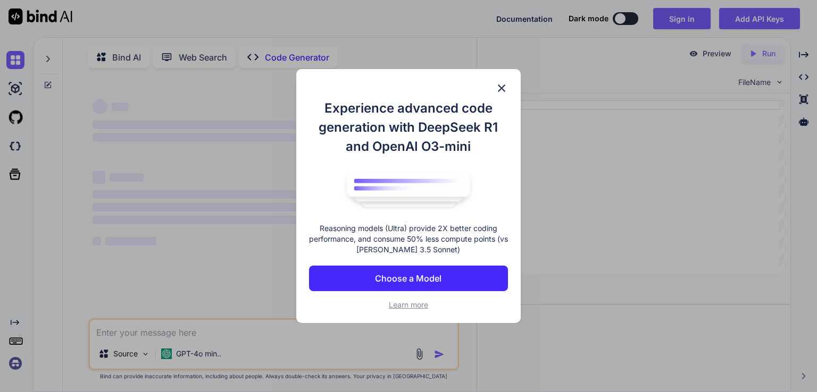
click at [397, 280] on p "Choose a Model" at bounding box center [408, 278] width 66 height 13
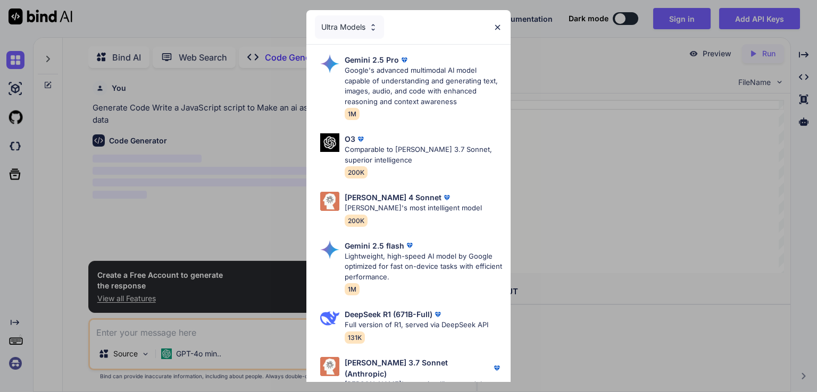
scroll to position [4, 0]
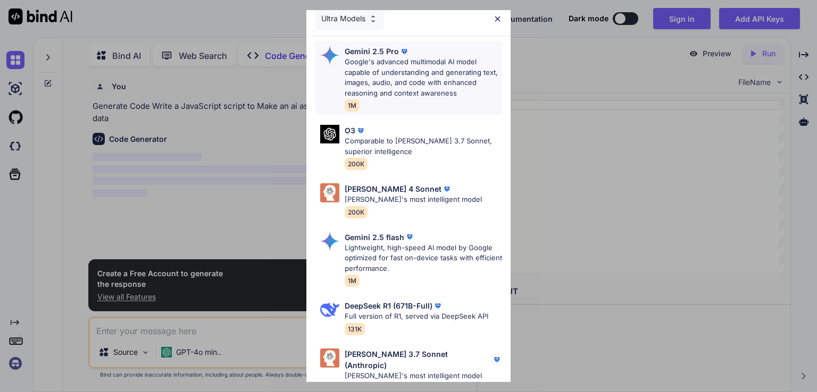
scroll to position [8, 0]
click at [441, 100] on div "Gemini 2.5 Pro Google's advanced multimodal AI model capable of understanding a…" at bounding box center [423, 78] width 157 height 65
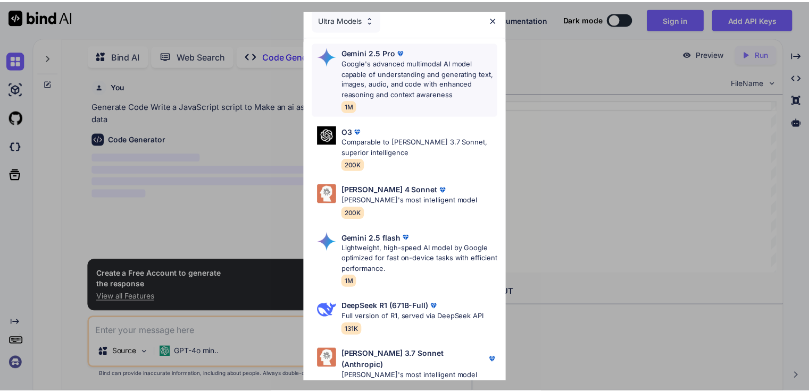
scroll to position [0, 0]
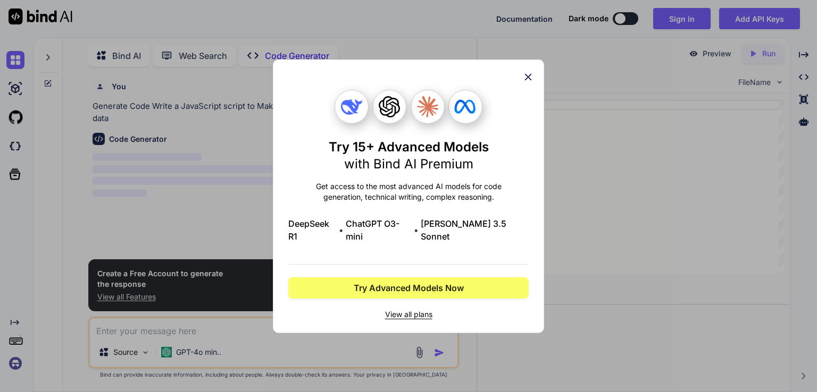
click at [527, 80] on icon at bounding box center [528, 76] width 7 height 7
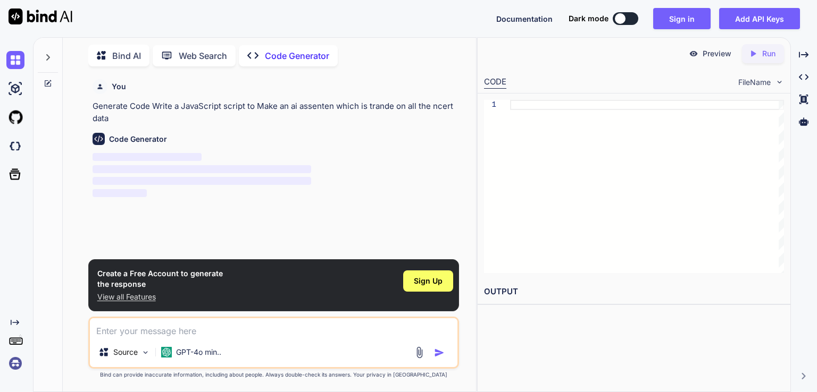
type textarea "x"
click at [431, 275] on div "Sign Up" at bounding box center [428, 281] width 50 height 21
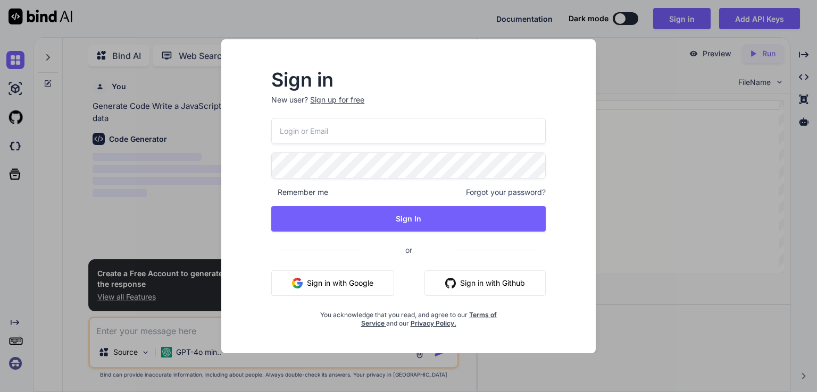
click at [450, 136] on input "email" at bounding box center [408, 131] width 274 height 26
type input "uk7320942276@gmail.com"
click at [448, 285] on img "button" at bounding box center [450, 283] width 11 height 11
click at [447, 281] on img "button" at bounding box center [450, 283] width 11 height 11
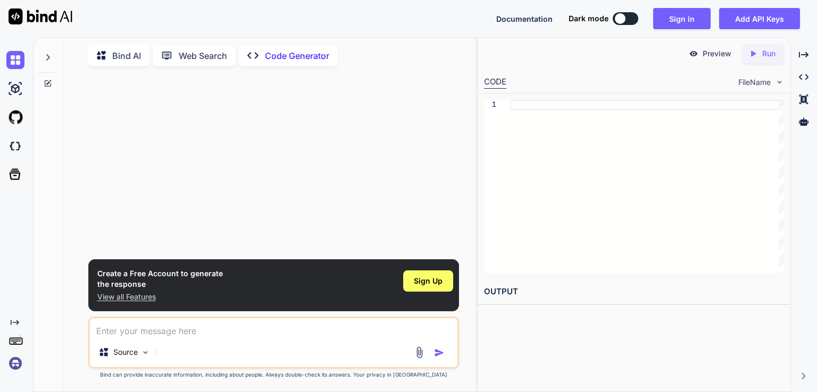
click at [285, 45] on div "Created with Pixso. Code Generator" at bounding box center [288, 55] width 99 height 21
click at [286, 51] on p "Code Generator" at bounding box center [297, 55] width 64 height 13
click at [287, 54] on p "Code Generator" at bounding box center [297, 55] width 64 height 13
click at [168, 335] on textarea at bounding box center [273, 328] width 367 height 19
click at [439, 283] on span "Sign Up" at bounding box center [428, 281] width 29 height 11
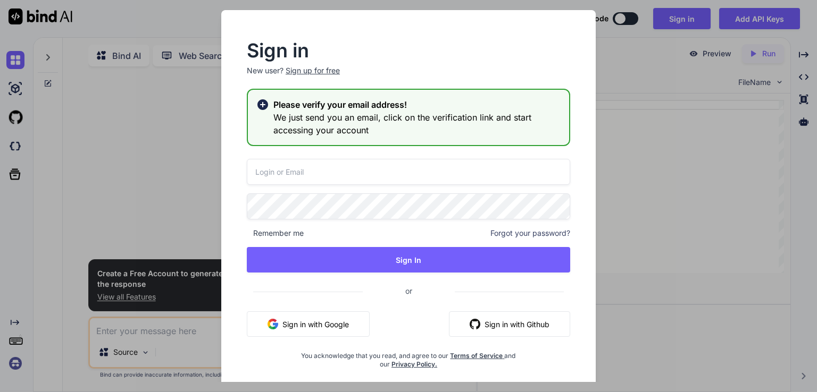
click at [483, 319] on button "Sign in with Github" at bounding box center [509, 325] width 121 height 26
click at [344, 320] on button "Sign in with Google" at bounding box center [308, 325] width 123 height 26
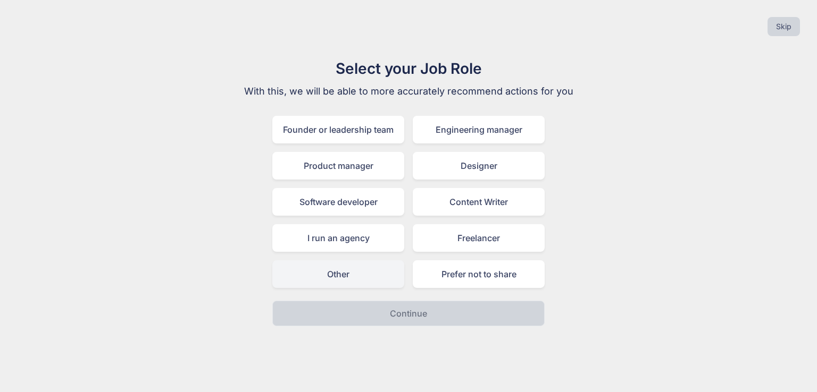
click at [370, 266] on div "Other" at bounding box center [338, 275] width 132 height 28
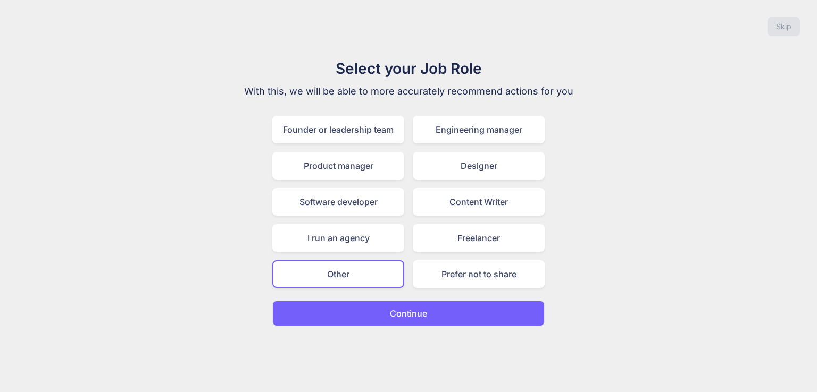
click at [381, 313] on button "Continue" at bounding box center [408, 314] width 272 height 26
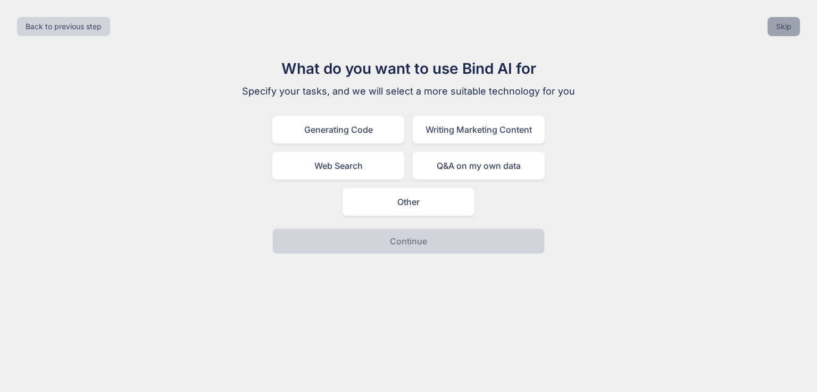
click at [791, 24] on button "Skip" at bounding box center [783, 26] width 32 height 19
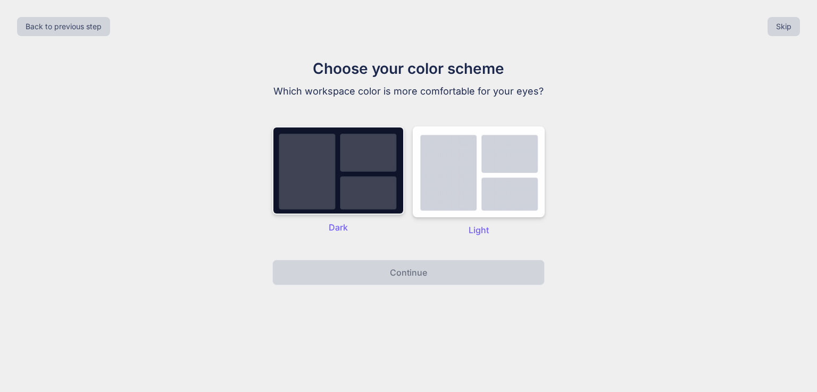
click at [348, 182] on img at bounding box center [338, 171] width 132 height 88
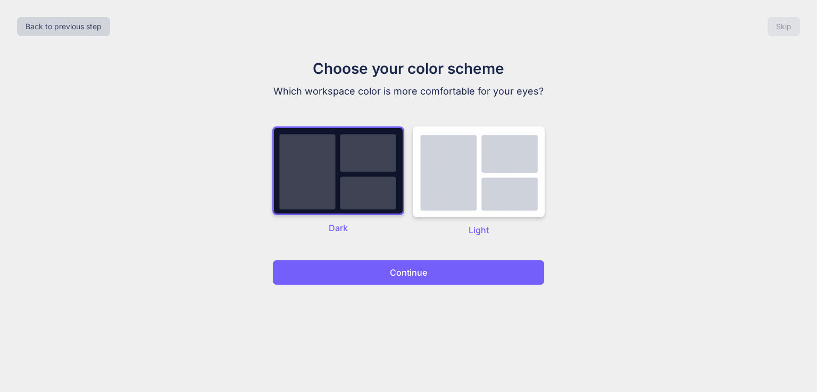
click at [417, 263] on button "Continue" at bounding box center [408, 273] width 272 height 26
click at [417, 271] on p "Continue" at bounding box center [408, 272] width 37 height 13
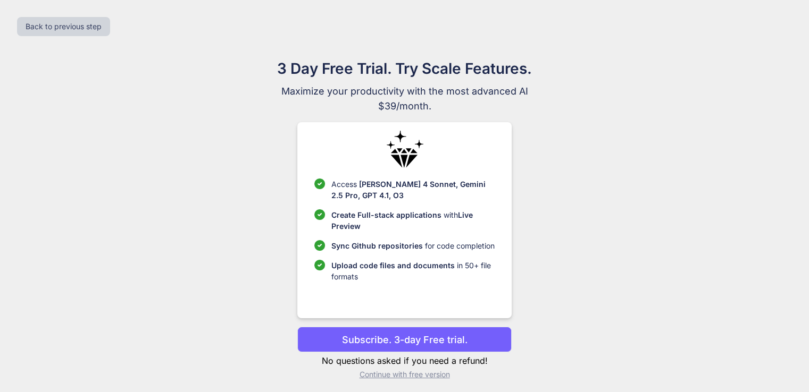
click at [446, 337] on p "Subscribe. 3-day Free trial." at bounding box center [405, 340] width 126 height 14
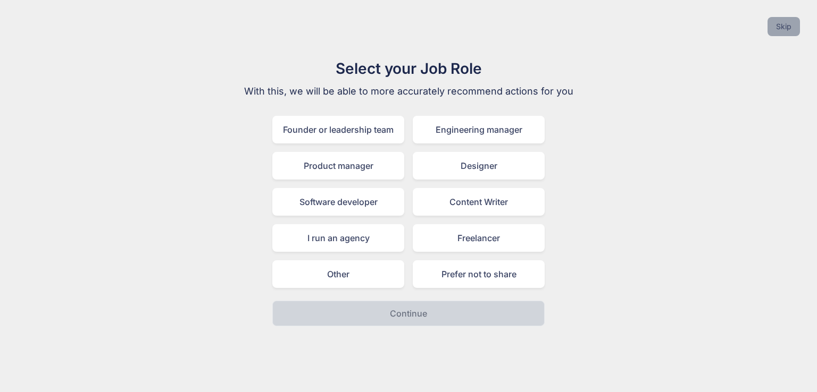
click at [778, 32] on button "Skip" at bounding box center [783, 26] width 32 height 19
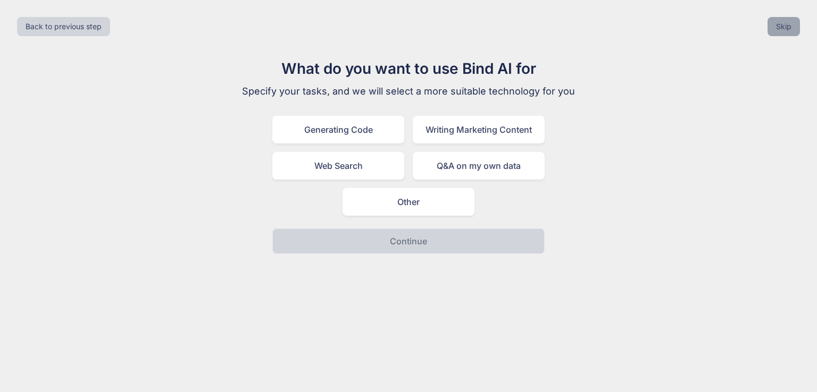
click at [778, 32] on button "Skip" at bounding box center [783, 26] width 32 height 19
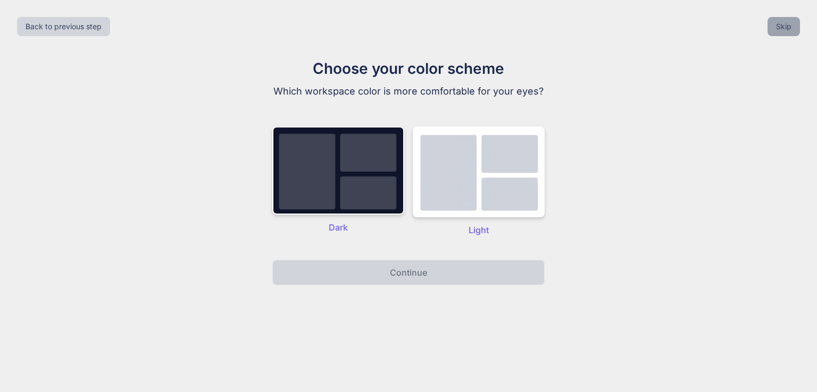
click at [778, 32] on button "Skip" at bounding box center [783, 26] width 32 height 19
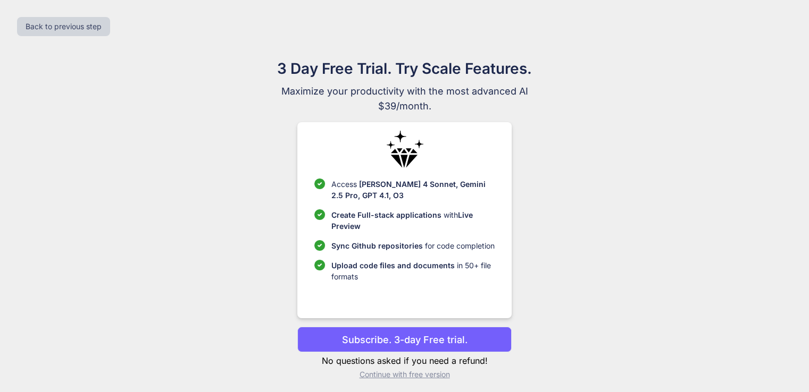
click at [434, 330] on button "Subscribe. 3-day Free trial." at bounding box center [404, 340] width 214 height 26
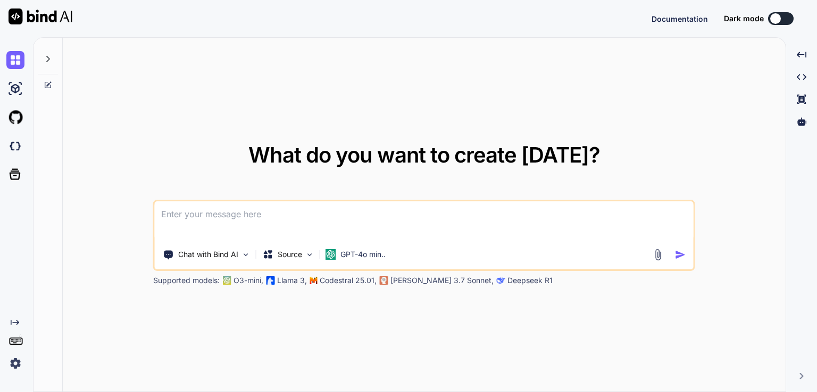
click at [248, 220] on textarea at bounding box center [424, 221] width 539 height 39
type textarea "x"
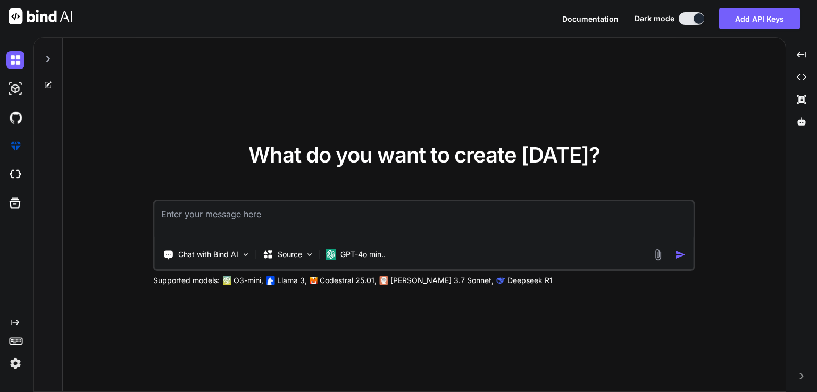
type textarea "m"
type textarea "x"
type textarea "ma"
type textarea "x"
type textarea "mak"
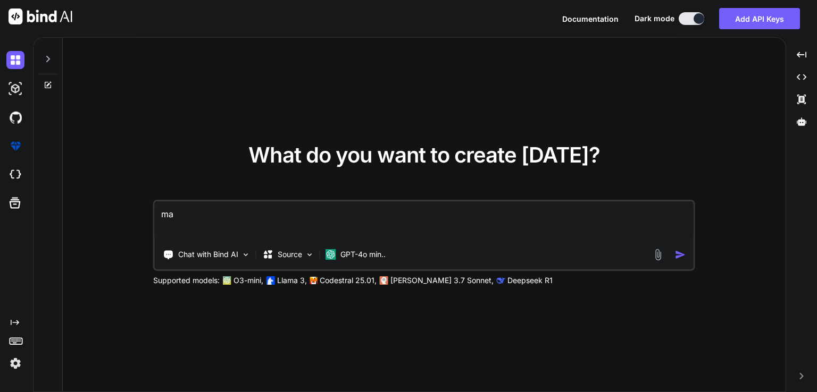
type textarea "x"
type textarea "make"
type textarea "x"
type textarea "make"
type textarea "x"
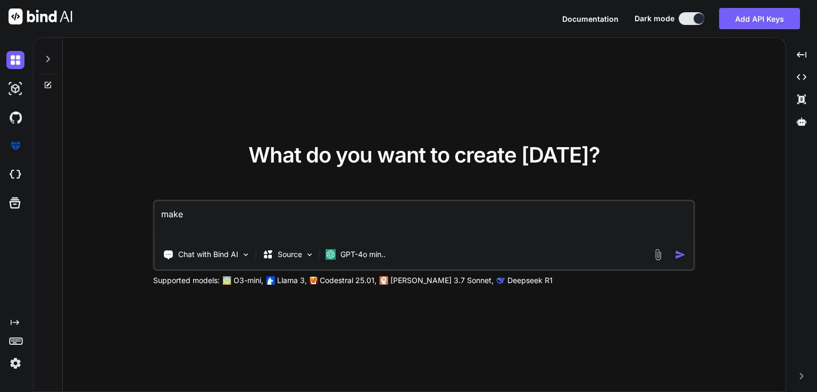
type textarea "make a"
type textarea "x"
type textarea "make an"
type textarea "x"
type textarea "make an"
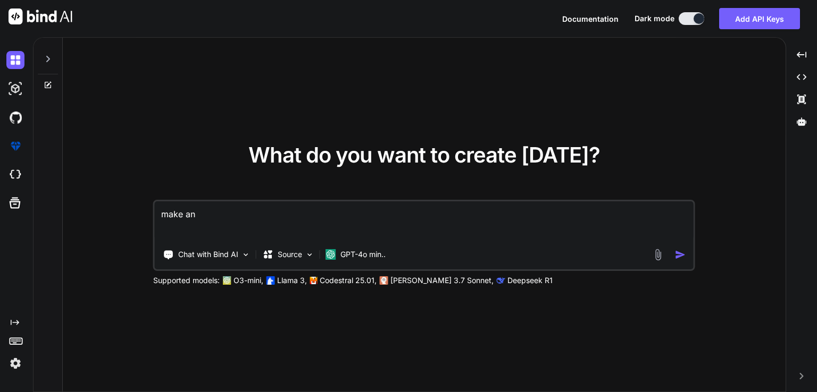
type textarea "x"
type textarea "make an c"
type textarea "x"
type textarea "make an co"
type textarea "x"
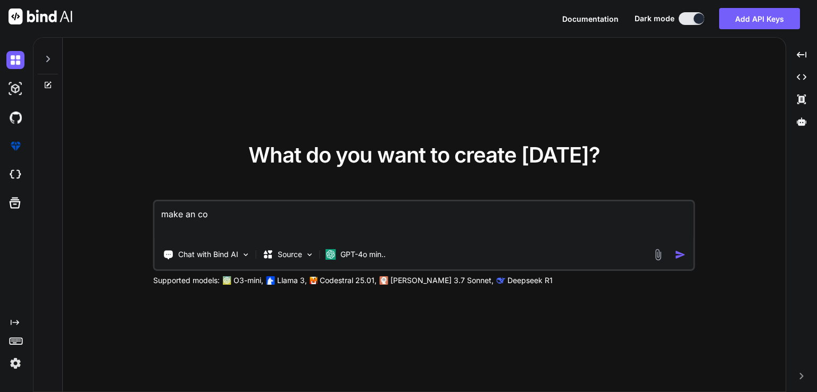
type textarea "make an com"
type textarea "x"
type textarea "make an comp"
type textarea "x"
type textarea "make an compl"
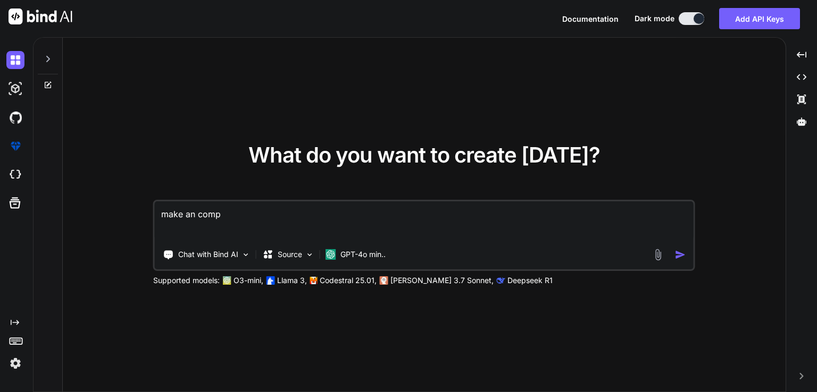
type textarea "x"
type textarea "make an compli"
type textarea "x"
type textarea "make an complit"
type textarea "x"
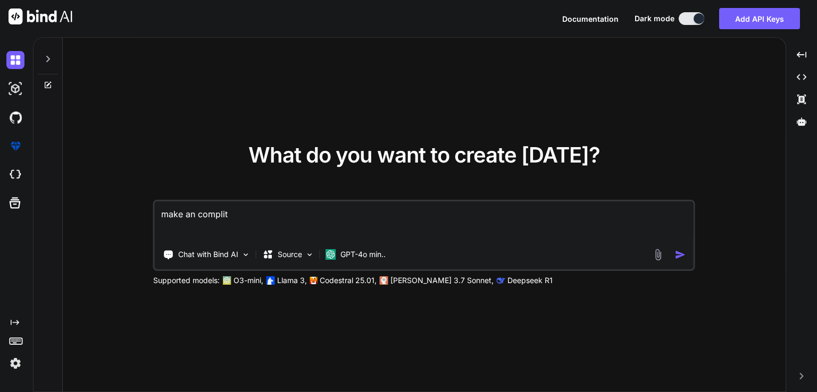
type textarea "make an complit"
type textarea "x"
type textarea "make an complit a"
type textarea "x"
type textarea "make an complit ai"
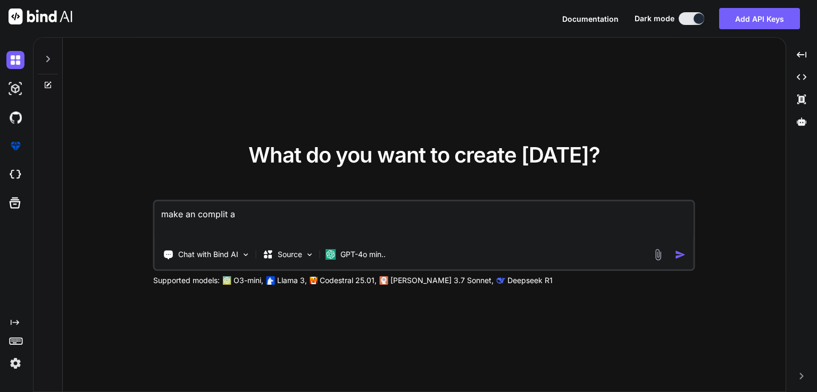
type textarea "x"
type textarea "make an complit ai"
type textarea "x"
type textarea "make an complit ai c"
type textarea "x"
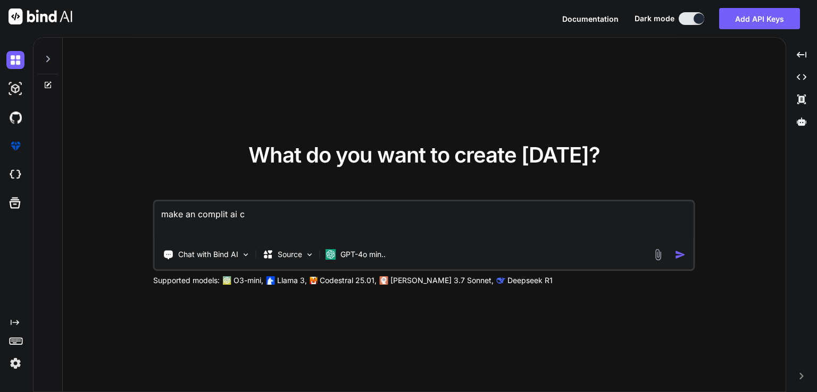
type textarea "make an complit ai ch"
type textarea "x"
type textarea "make an complit ai cha"
type textarea "x"
type textarea "make an complit ai chat"
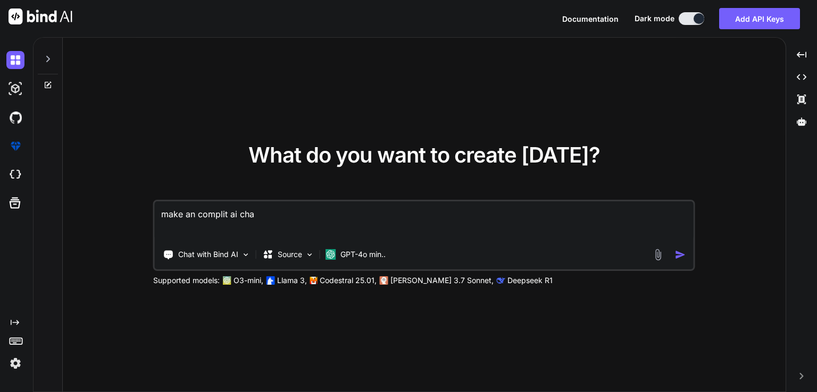
type textarea "x"
type textarea "make an complit ai chat"
type textarea "x"
type textarea "make an complit ai chat"
type textarea "x"
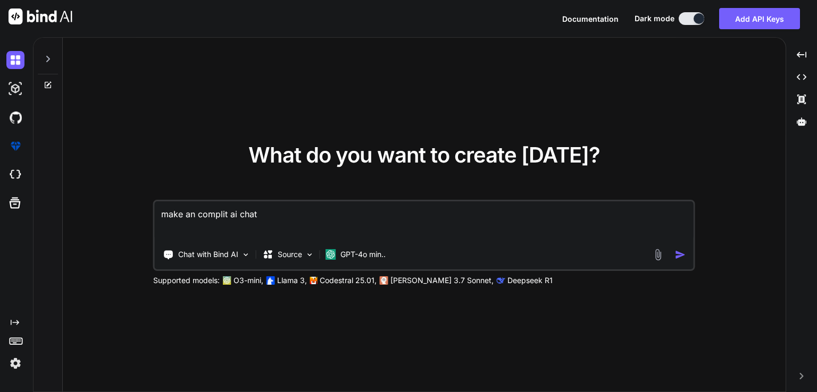
type textarea "make an complit ai chatb"
type textarea "x"
type textarea "make an complit ai chatbo"
type textarea "x"
type textarea "make an complit ai chatbot"
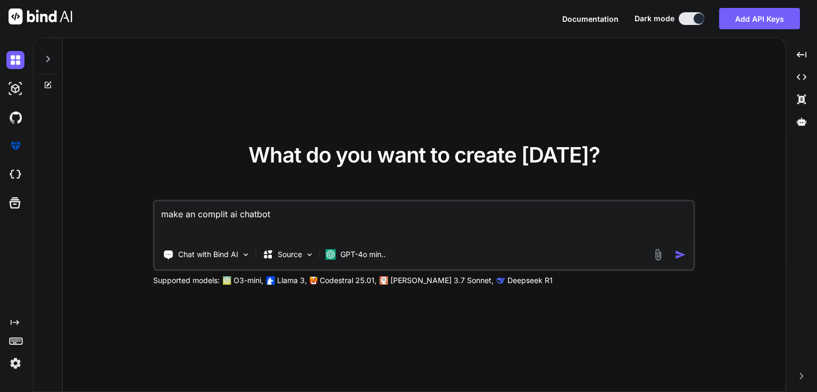
type textarea "x"
type textarea "make an complit ai chatbot"
type textarea "x"
type textarea "make an complit ai chatbot u"
type textarea "x"
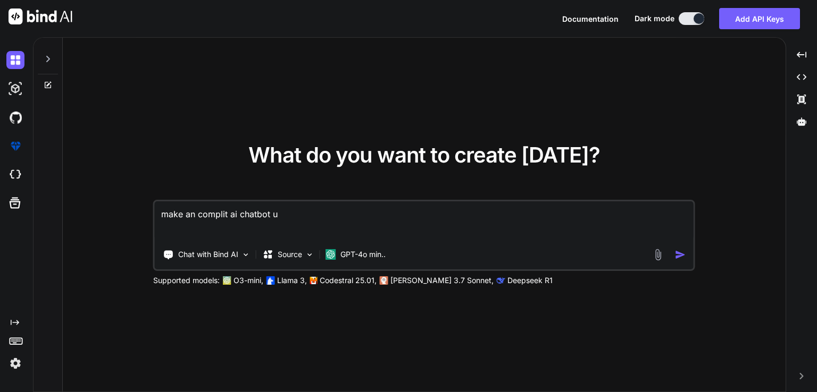
type textarea "make an complit ai chatbot us"
type textarea "x"
type textarea "make an complit ai chatbot usi"
type textarea "x"
type textarea "make an complit ai chatbot usin"
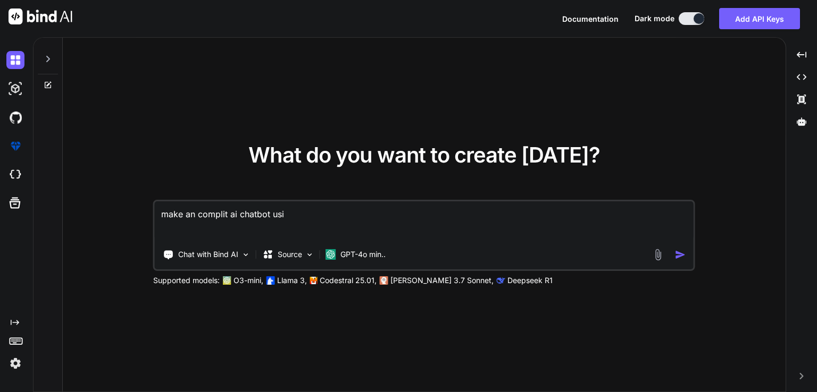
type textarea "x"
type textarea "make an complit ai chatbot using"
type textarea "x"
type textarea "make an complit ai chatbot using"
type textarea "x"
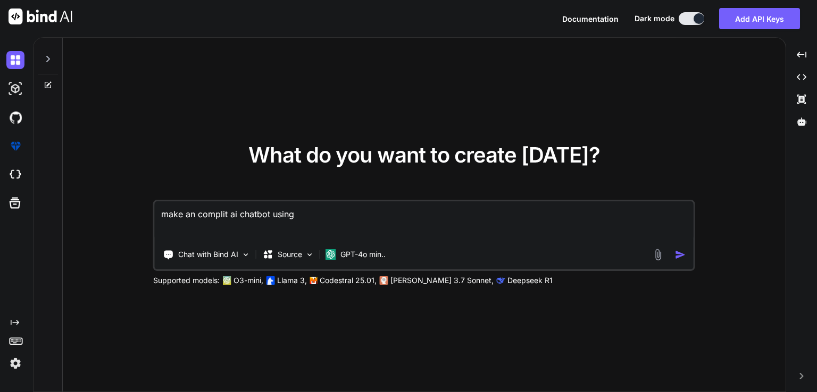
type textarea "make an complit ai chatbot using s"
type textarea "x"
type textarea "make an complit ai chatbot using"
type textarea "x"
type textarea "make an complit ai chatbot using j"
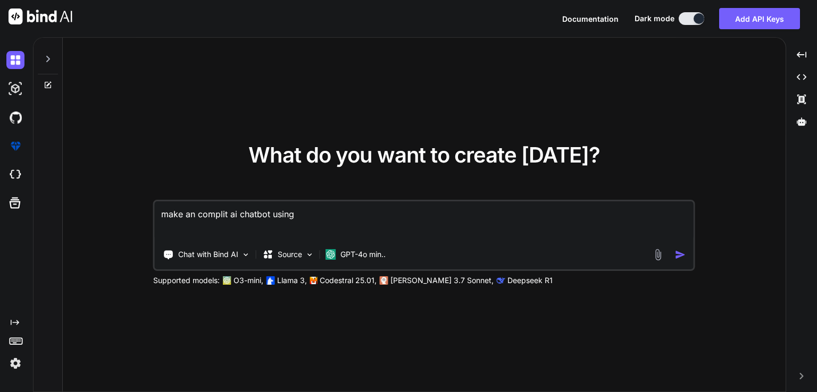
type textarea "x"
type textarea "make an complit ai chatbot using js"
type textarea "x"
type textarea "make an complit ai chatbot using js"
type textarea "x"
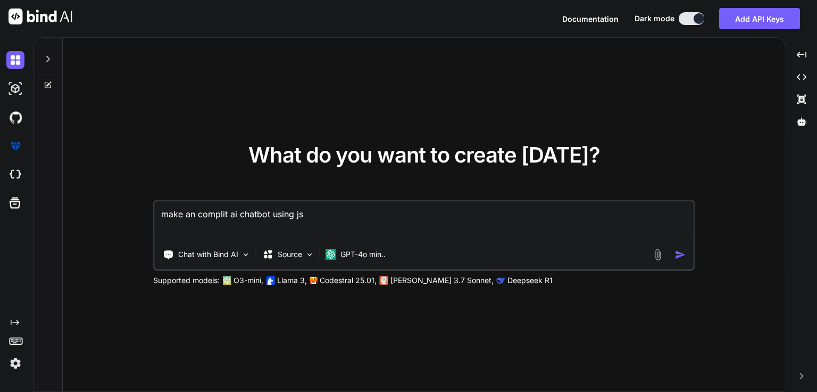
type textarea "make an complit ai chatbot using js a"
type textarea "x"
type textarea "make an complit ai chatbot using js an"
type textarea "x"
type textarea "make an complit ai chatbot using js and"
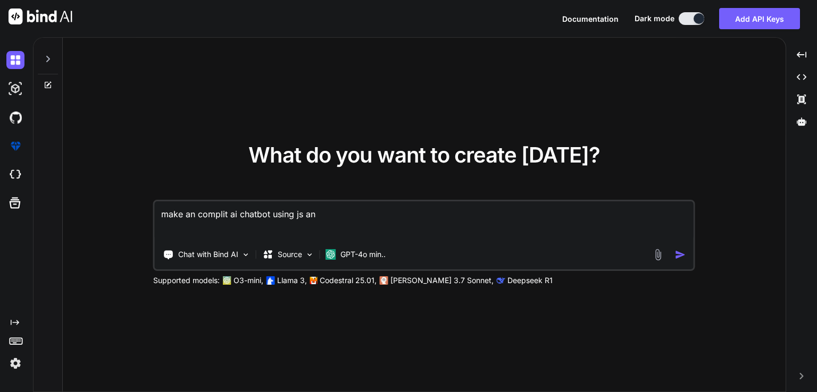
type textarea "x"
type textarea "make an complit ai chatbot using js and"
type textarea "x"
type textarea "make an complit ai chatbot using js and w"
type textarea "x"
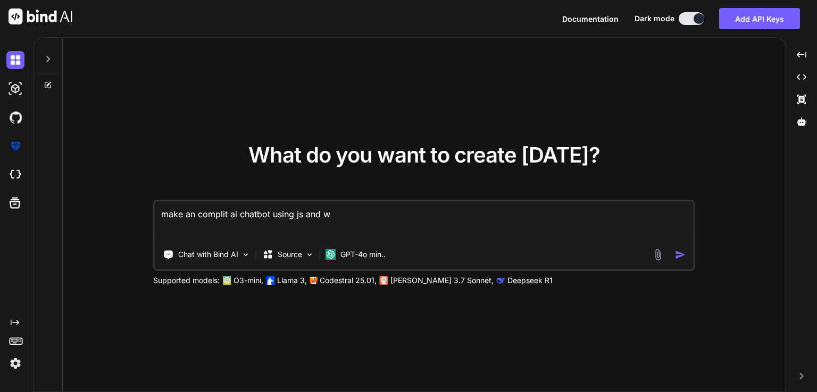
type textarea "make an complit ai chatbot using js and wh"
type textarea "x"
type textarea "make an complit ai chatbot using js and who"
type textarea "x"
type textarea "make an complit ai chatbot using js and whou"
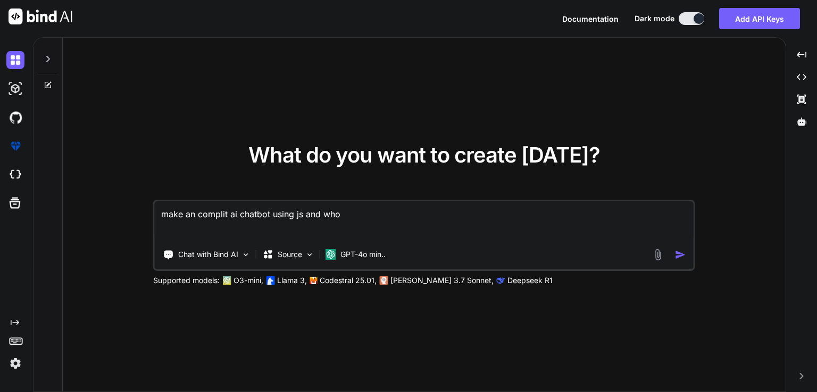
type textarea "x"
type textarea "make an complit ai chatbot using js and whout"
type textarea "x"
type textarea "make an complit ai chatbot using js and whout"
type textarea "x"
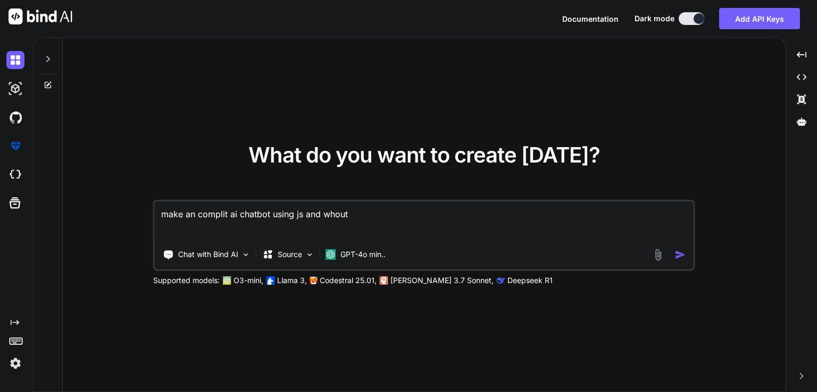
type textarea "make an complit ai chatbot using js and whout u"
type textarea "x"
type textarea "make an complit ai chatbot using js and whout us"
type textarea "x"
type textarea "make an complit ai chatbot using js and whout usi"
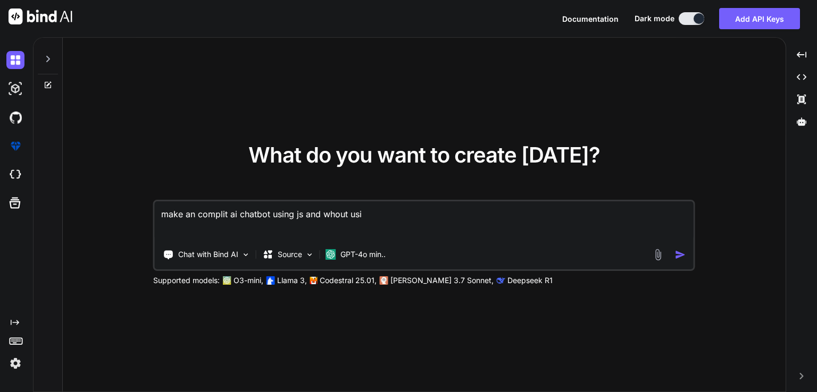
type textarea "x"
type textarea "make an complit ai chatbot using js and whout usin"
type textarea "x"
type textarea "make an complit ai chatbot using js and whout using"
type textarea "x"
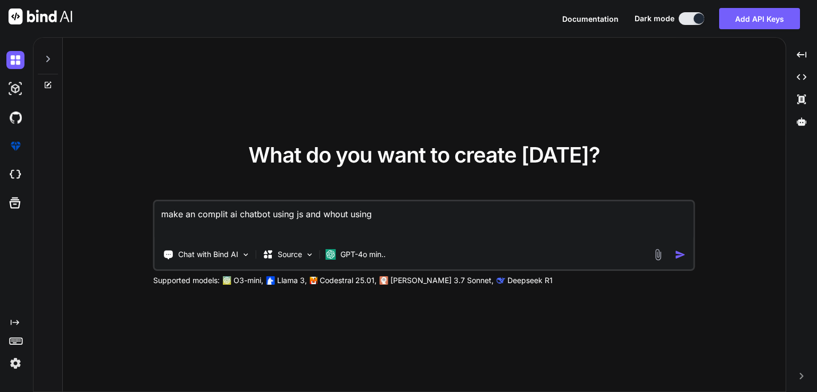
type textarea "make an complit ai chatbot using js and whout using"
type textarea "x"
type textarea "make an complit ai chatbot using js and whout using a"
type textarea "x"
type textarea "make an complit ai chatbot using js and whout using ap"
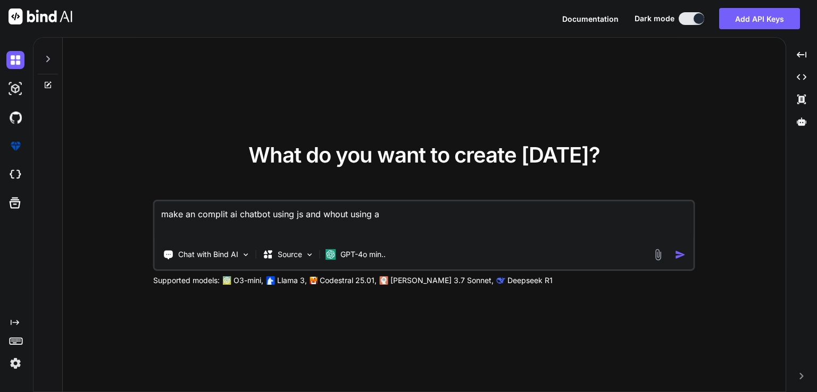
type textarea "x"
type textarea "make an complit ai chatbot using js and whout using api"
type textarea "x"
type textarea "make an complit ai chatbot using js and whout using api"
type textarea "x"
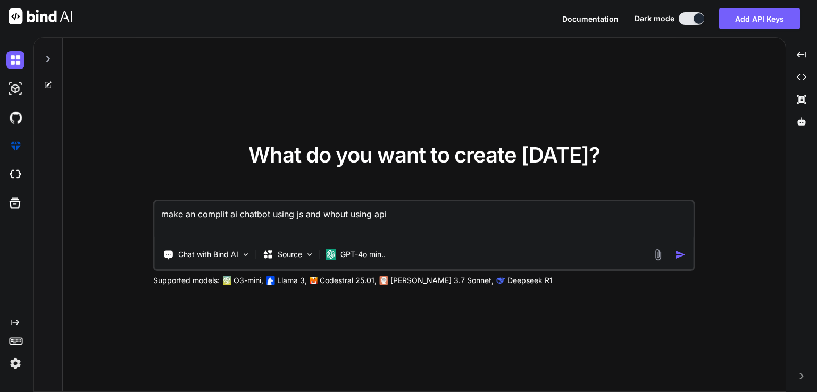
type textarea "make an complit ai chatbot using js and whout using api k"
type textarea "x"
type textarea "make an complit ai chatbot using js and whout using api ke"
type textarea "x"
type textarea "make an complit ai chatbot using js and whout using api key"
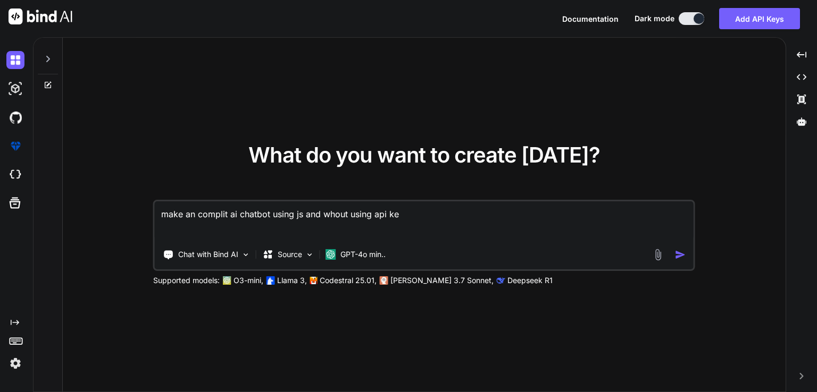
type textarea "x"
type textarea "make an complit ai chatbot using js and whout using api key"
type textarea "x"
type textarea "make an complit ai chatbot using js and whout using api key i"
type textarea "x"
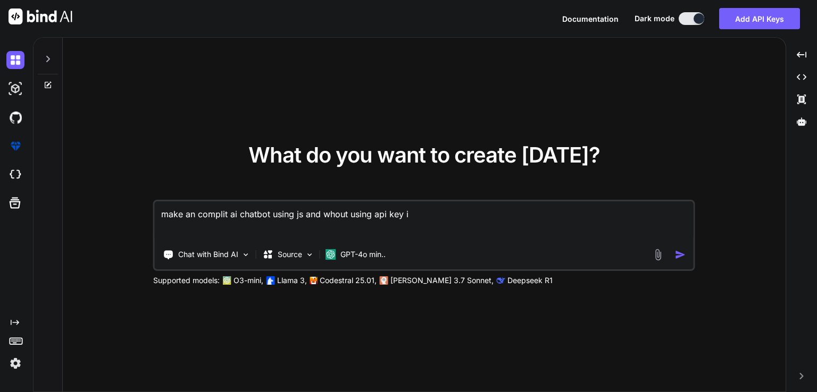
type textarea "make an complit ai chatbot using js and whout using api key in"
type textarea "x"
type textarea "make an complit ai chatbot using js and whout using api key in"
type textarea "x"
type textarea "make an complit ai chatbot using js and whout using api key in w"
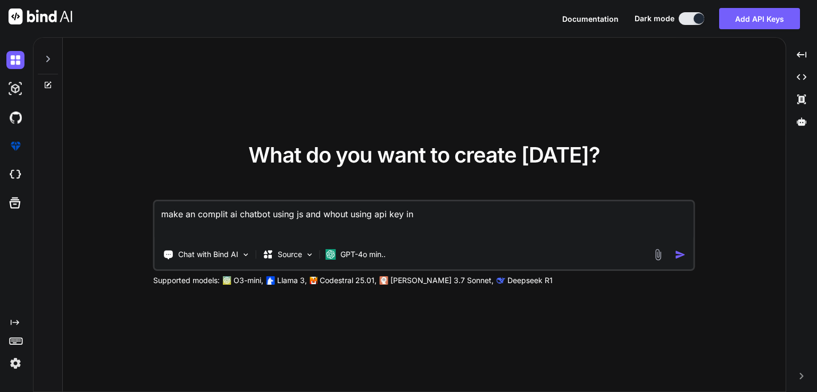
type textarea "x"
type textarea "make an complit ai chatbot using js and whout using api key in wh"
type textarea "x"
type textarea "make an complit ai chatbot using js and whout using api key in whi"
type textarea "x"
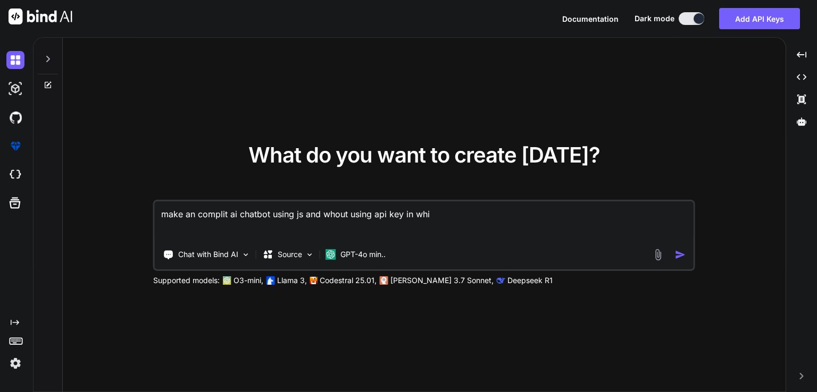
type textarea "make an complit ai chatbot using js and whout using api key in whic"
type textarea "x"
type textarea "make an complit ai chatbot using js and whout using api key in which"
type textarea "x"
type textarea "make an complit ai chatbot using js and whout using api key in which"
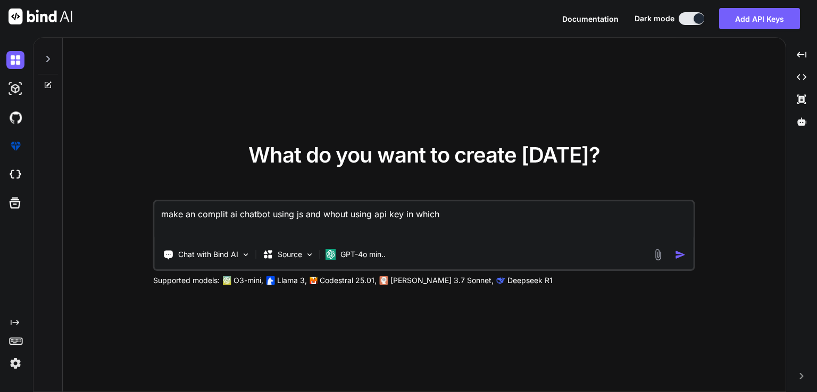
type textarea "x"
type textarea "make an complit ai chatbot using js and whout using api key in which t"
type textarea "x"
type textarea "make an complit ai chatbot using js and whout using api key in which th"
type textarea "x"
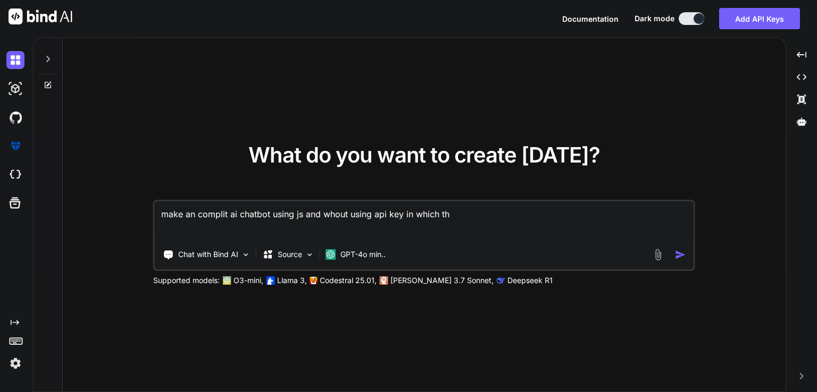
type textarea "make an complit ai chatbot using js and whout using api key in which the"
type textarea "x"
type textarea "make an complit ai chatbot using js and whout using api key in which the"
type textarea "x"
type textarea "make an complit ai chatbot using js and whout using api key in which the d"
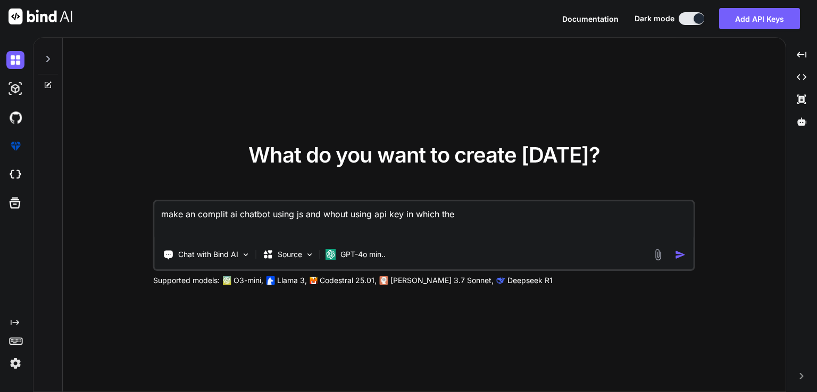
type textarea "x"
type textarea "make an complit ai chatbot using js and whout using api key in which the dt"
type textarea "x"
type textarea "make an complit ai chatbot using js and whout using api key in which the d"
type textarea "x"
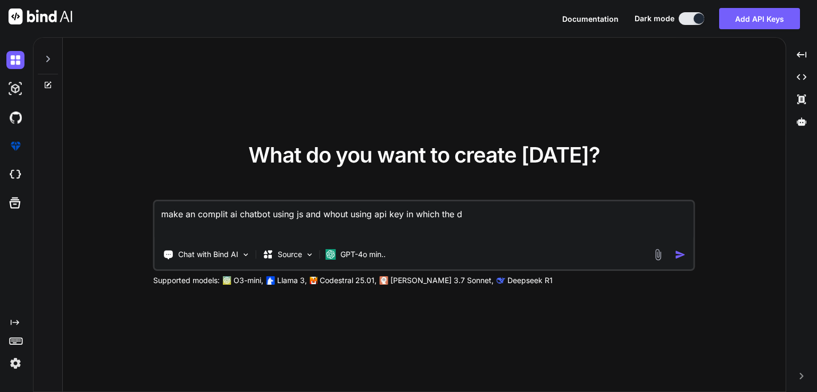
type textarea "make an complit ai chatbot using js and whout using api key in which the da"
type textarea "x"
type textarea "make an complit ai chatbot using js and whout using api key in which the dat"
type textarea "x"
type textarea "make an complit ai chatbot using js and whout using api key in which the data"
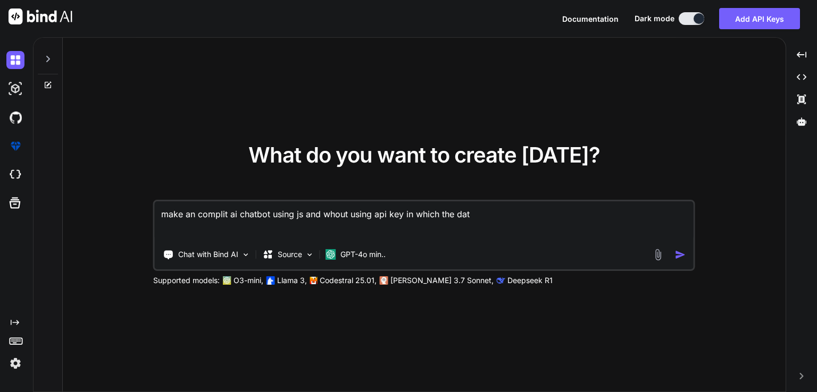
type textarea "x"
type textarea "make an complit ai chatbot using js and whout using api key in which the data"
type textarea "x"
type textarea "make an complit ai chatbot using js and whout using api key in which the data"
type textarea "x"
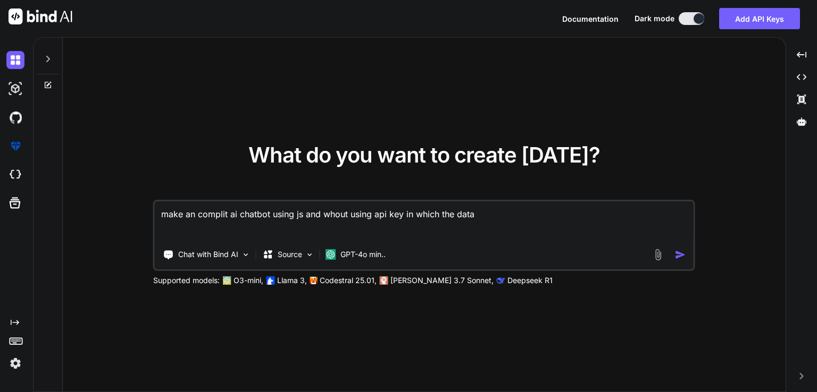
type textarea "make an complit ai chatbot using js and whout using api key in which the datab"
type textarea "x"
type textarea "make an complit ai chatbot using js and whout using api key in which the databs"
type textarea "x"
type textarea "make an complit ai chatbot using js and whout using api key in which the databse"
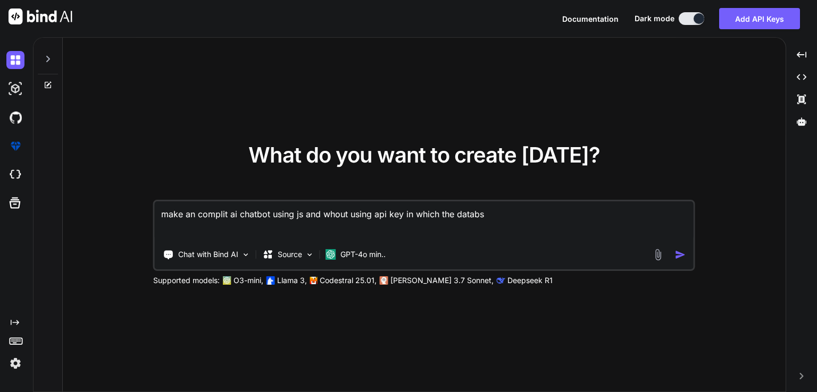
type textarea "x"
type textarea "make an complit ai chatbot using js and whout using api key in which the databse"
type textarea "x"
type textarea "make an complit ai chatbot using js and whout using api key in which the databse"
type textarea "x"
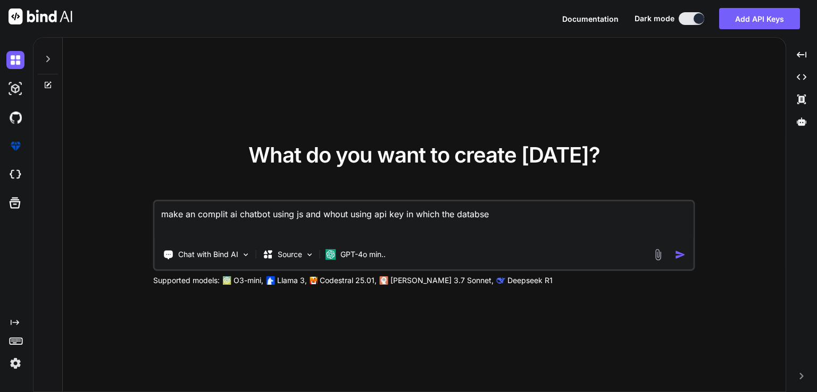
type textarea "make an complit ai chatbot using js and whout using api key in which the databs"
type textarea "x"
type textarea "make an complit ai chatbot using js and whout using api key in which the datab"
type textarea "x"
type textarea "make an complit ai chatbot using js and whout using api key in which the databa"
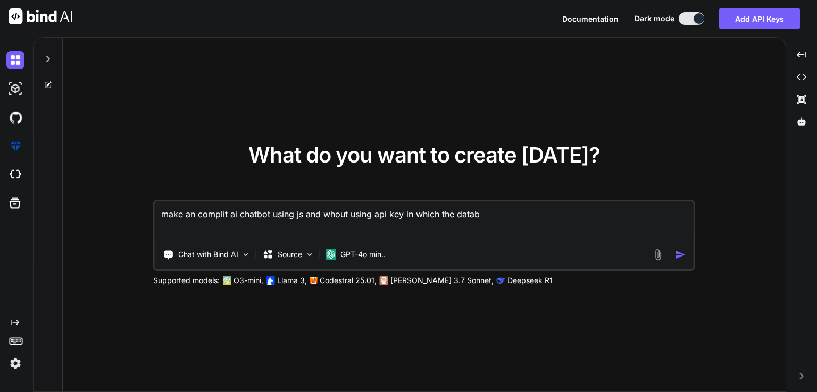
type textarea "x"
type textarea "make an complit ai chatbot using js and whout using api key in which the databas"
type textarea "x"
type textarea "make an complit ai chatbot using js and whout using api key in which the databa…"
type textarea "x"
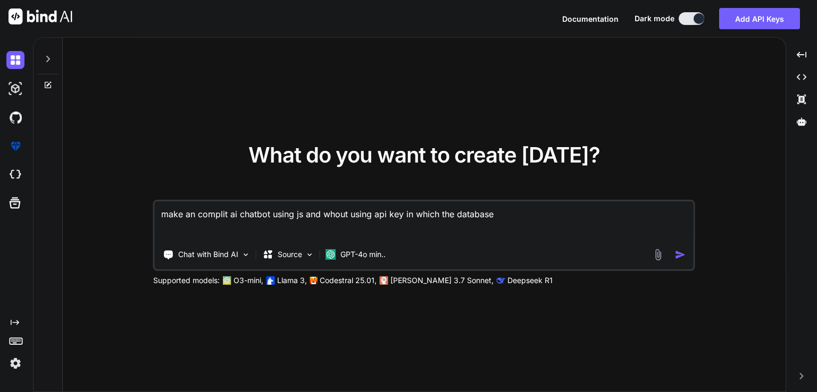
type textarea "make an complit ai chatbot using js and whout using api key in which the databa…"
type textarea "x"
type textarea "make an complit ai chatbot using js and whout using api key in which the databa…"
type textarea "x"
type textarea "make an complit ai chatbot using js and whout using api key in which the databa…"
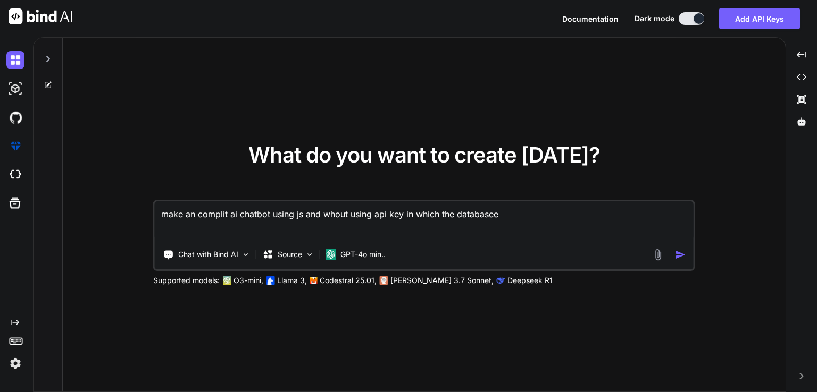
type textarea "x"
type textarea "make an complit ai chatbot using js and whout using api key in which the databa…"
type textarea "x"
type textarea "make an complit ai chatbot using js and whout using api key in which the databa…"
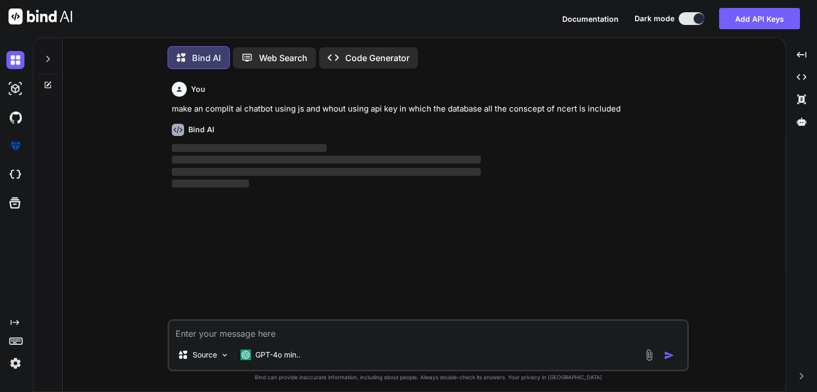
scroll to position [4, 0]
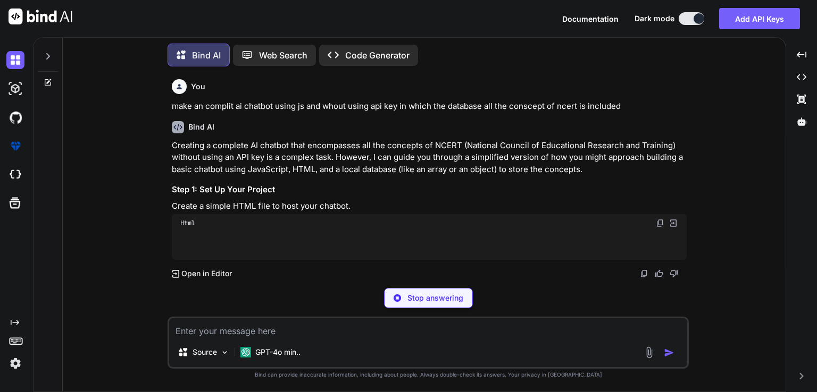
click at [387, 55] on p "Code Generator" at bounding box center [377, 55] width 64 height 13
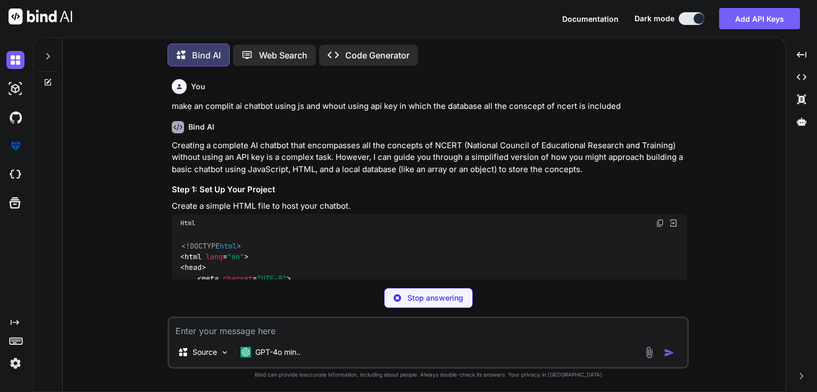
click at [387, 55] on p "Code Generator" at bounding box center [377, 55] width 64 height 13
click at [798, 80] on icon "Created with Pixso." at bounding box center [802, 77] width 10 height 10
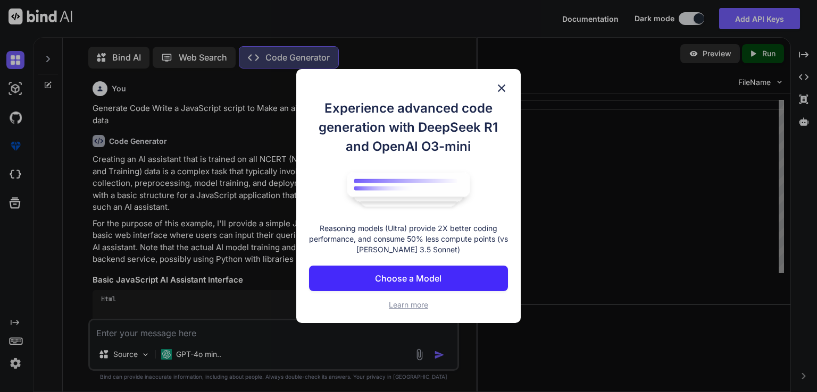
scroll to position [4, 0]
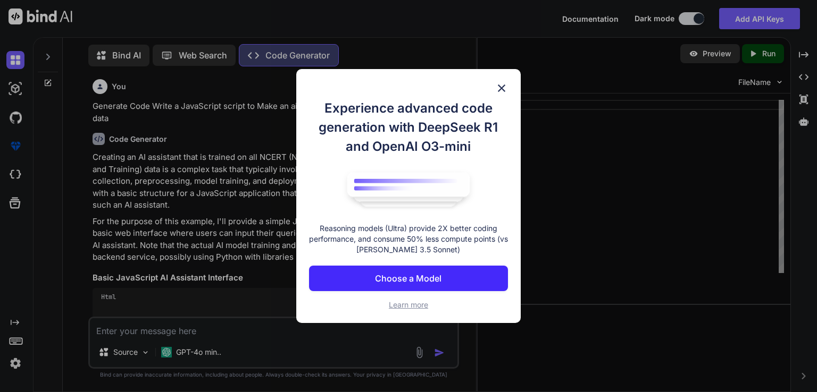
click at [501, 82] on img at bounding box center [501, 88] width 13 height 13
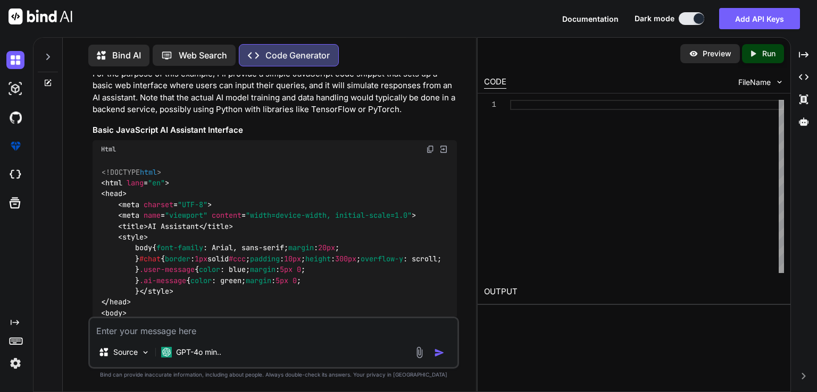
scroll to position [149, 0]
click at [432, 146] on img at bounding box center [430, 148] width 9 height 9
click at [526, 105] on div at bounding box center [647, 186] width 274 height 173
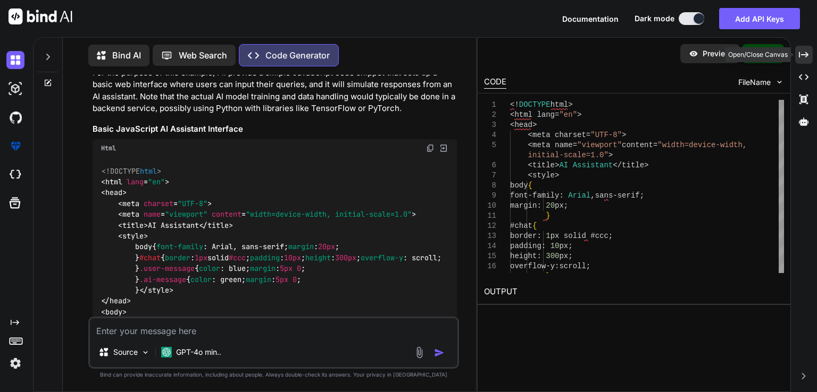
click at [806, 49] on div "Created with Pixso." at bounding box center [804, 55] width 18 height 18
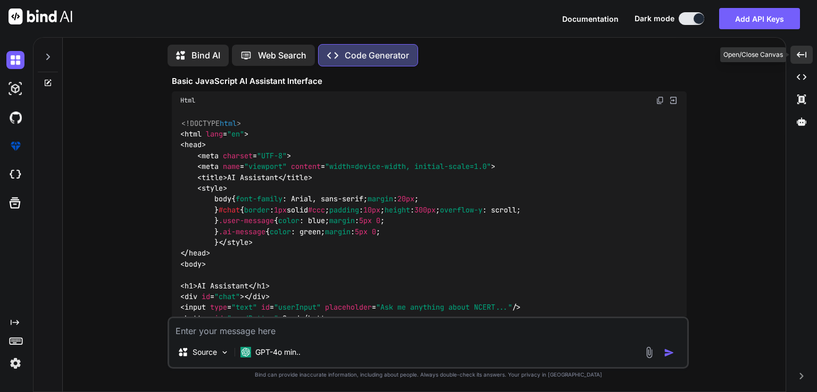
scroll to position [113, 0]
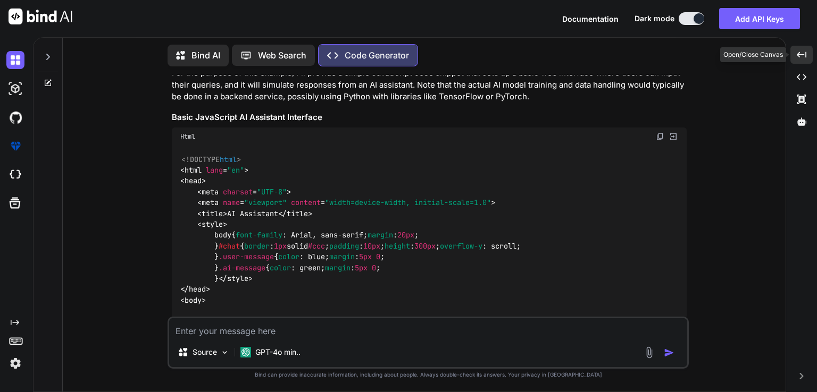
click at [798, 57] on icon "Created with Pixso." at bounding box center [802, 55] width 10 height 10
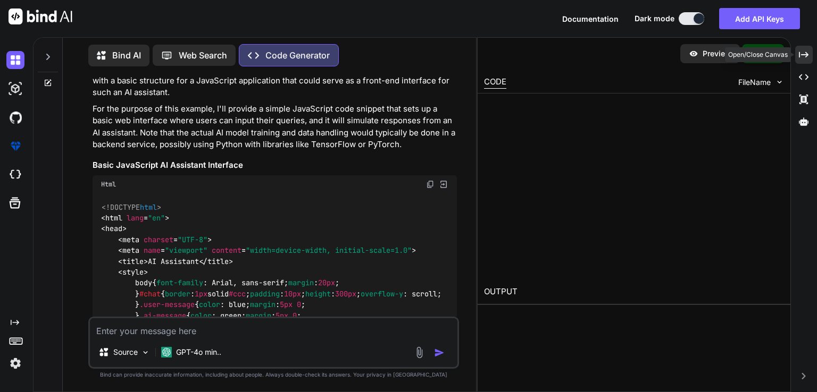
scroll to position [149, 0]
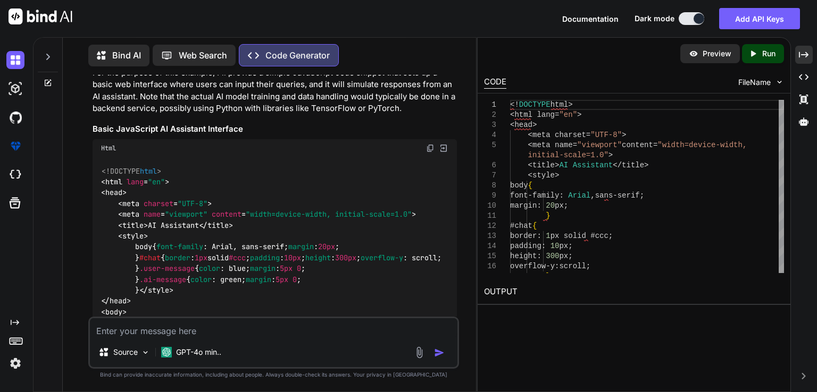
click at [755, 55] on icon "Created with Pixso." at bounding box center [753, 54] width 10 height 10
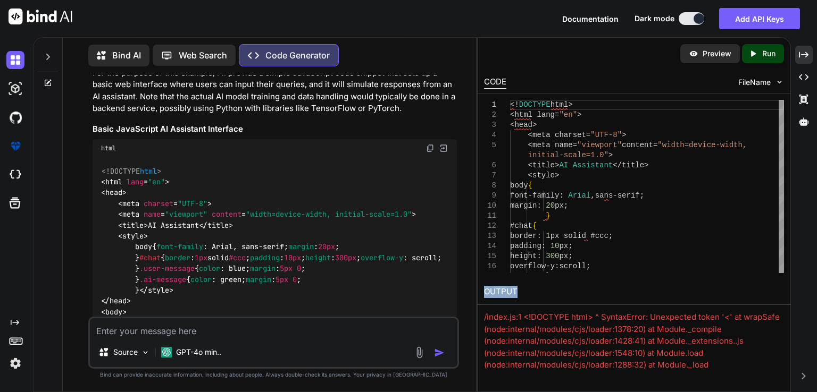
drag, startPoint x: 616, startPoint y: 301, endPoint x: 612, endPoint y: 276, distance: 25.4
click at [612, 276] on div "Preview Created with Pixso. Run CODE FileName 1 2 3 4 5 6 7 8 9 10 11 12 13 14 …" at bounding box center [634, 204] width 313 height 332
click at [621, 332] on div "/index.js:1 <!DOCTYPE html> ^ SyntaxError: Unexpected token '<' at wrapSafe (no…" at bounding box center [634, 360] width 300 height 96
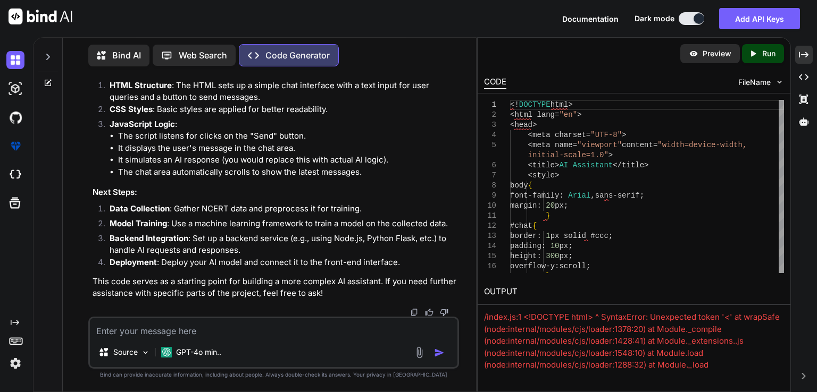
click at [762, 76] on div "CODE FileName" at bounding box center [634, 81] width 313 height 23
click at [762, 80] on span "FileName" at bounding box center [754, 82] width 32 height 11
click at [777, 81] on img at bounding box center [779, 82] width 9 height 9
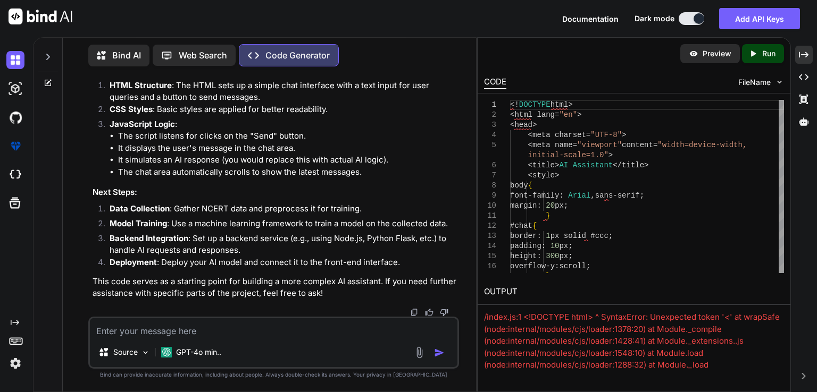
click at [777, 81] on img at bounding box center [779, 82] width 9 height 9
click at [796, 75] on div "Created with Pixso." at bounding box center [804, 77] width 18 height 18
click at [801, 77] on icon "Created with Pixso." at bounding box center [804, 77] width 10 height 10
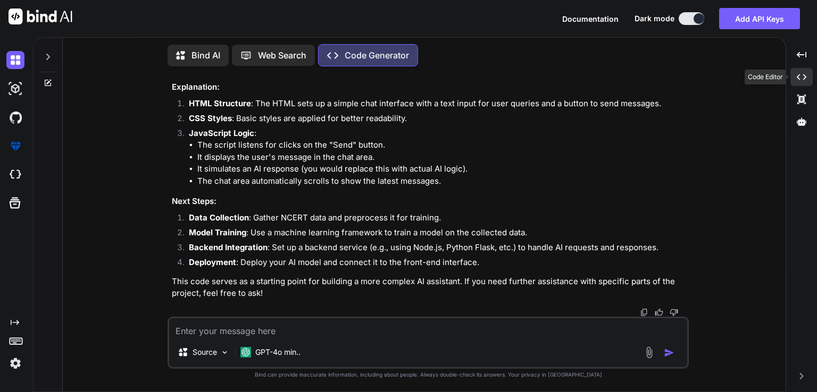
scroll to position [739, 0]
click at [794, 60] on div "Created with Pixso." at bounding box center [801, 55] width 22 height 18
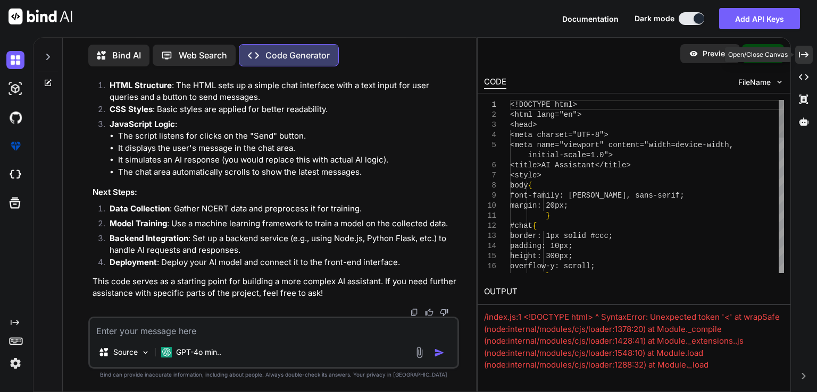
scroll to position [787, 0]
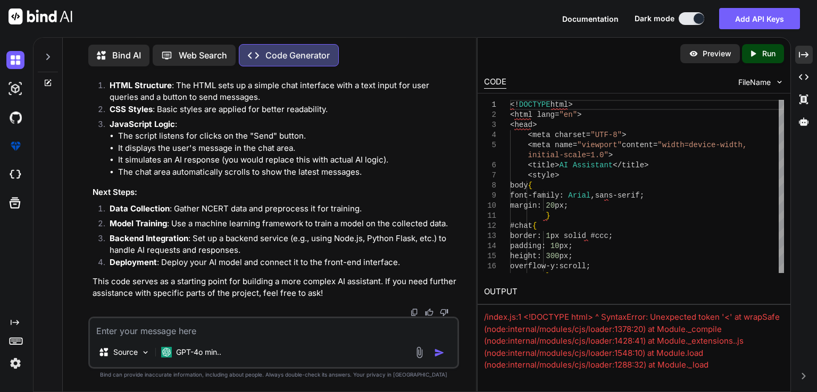
click at [780, 80] on img at bounding box center [779, 82] width 9 height 9
click at [705, 52] on p "Preview" at bounding box center [716, 53] width 29 height 11
drag, startPoint x: 715, startPoint y: 298, endPoint x: 714, endPoint y: 284, distance: 14.4
click at [714, 284] on h2 "OUTPUT" at bounding box center [634, 292] width 313 height 25
drag, startPoint x: 400, startPoint y: 255, endPoint x: 349, endPoint y: 260, distance: 51.2
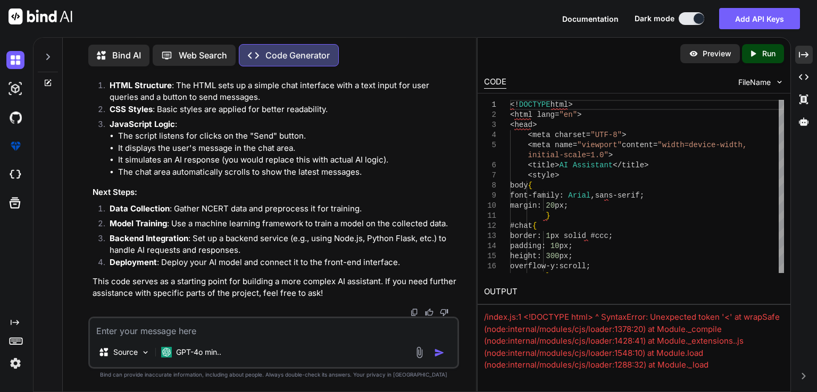
drag, startPoint x: 336, startPoint y: 306, endPoint x: 376, endPoint y: 307, distance: 39.9
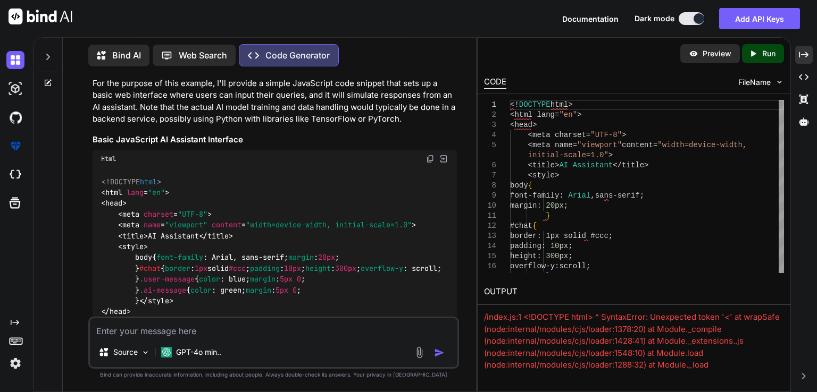
scroll to position [0, 0]
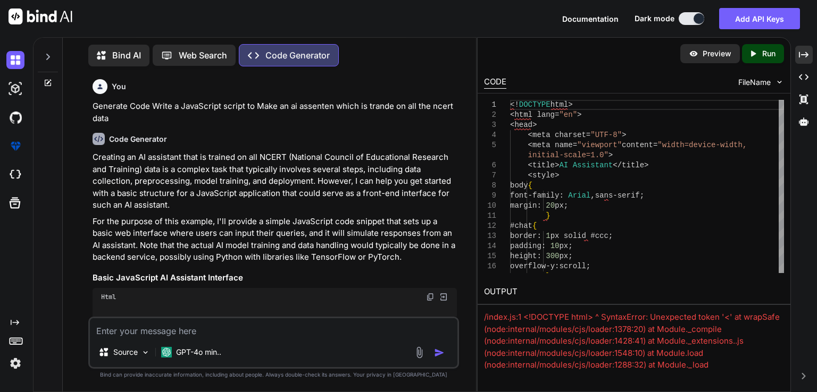
click at [771, 77] on div "FileName" at bounding box center [761, 82] width 46 height 11
click at [808, 100] on div "Created with Pixso." at bounding box center [804, 99] width 18 height 18
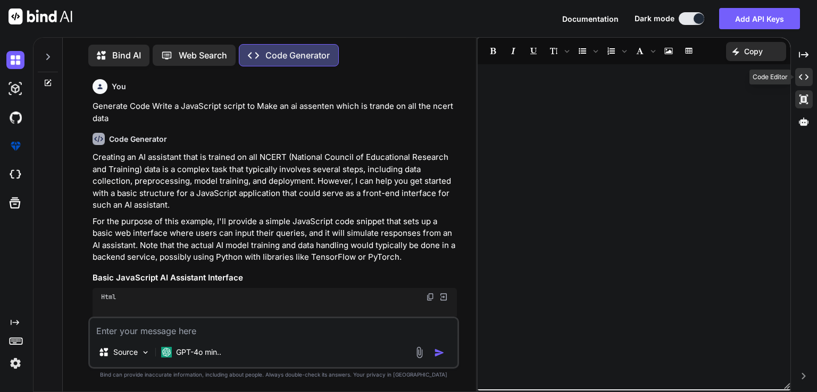
click at [799, 76] on icon "Created with Pixso." at bounding box center [804, 77] width 10 height 10
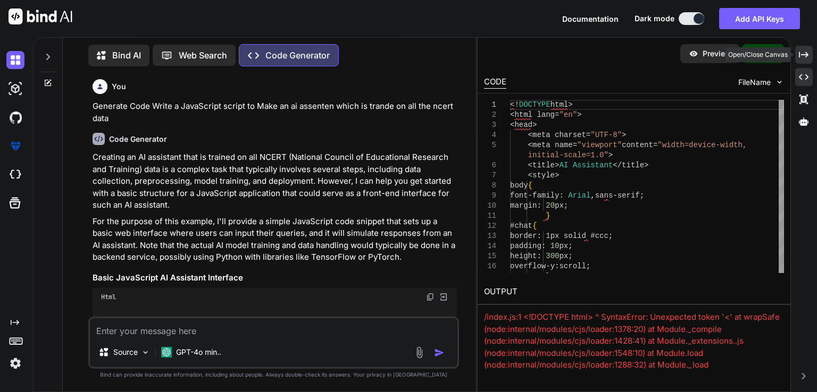
click at [798, 57] on div "Created with Pixso." at bounding box center [804, 55] width 18 height 18
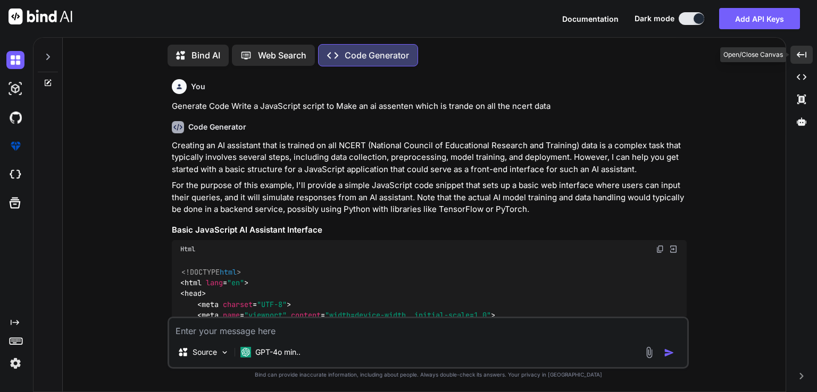
click at [798, 57] on icon "Created with Pixso." at bounding box center [802, 55] width 10 height 10
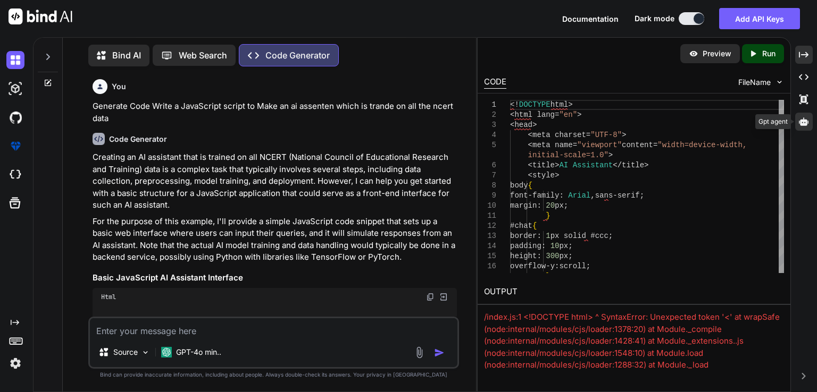
click at [802, 121] on icon at bounding box center [804, 122] width 10 height 8
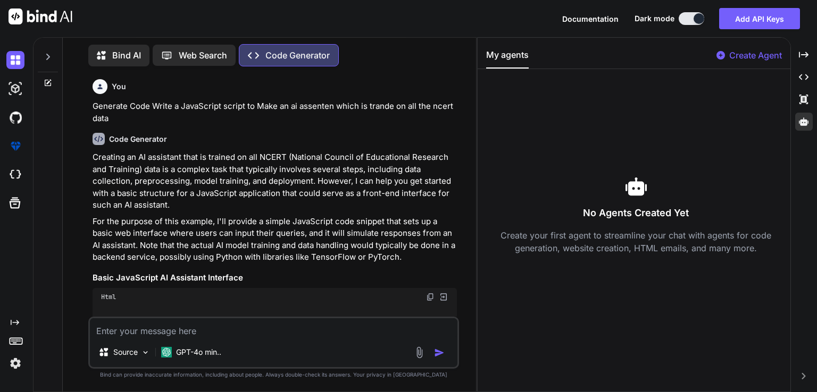
click at [620, 212] on h3 "No Agents Created Yet" at bounding box center [636, 213] width 300 height 15
click at [15, 89] on img at bounding box center [15, 89] width 18 height 18
click at [13, 143] on img at bounding box center [15, 146] width 18 height 18
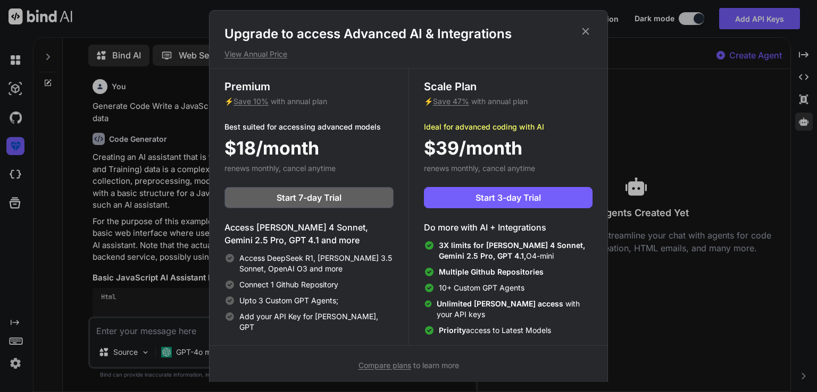
click at [13, 171] on div "Upgrade to access Advanced AI & Integrations View Annual Price Premium ⚡ Save 1…" at bounding box center [408, 196] width 817 height 392
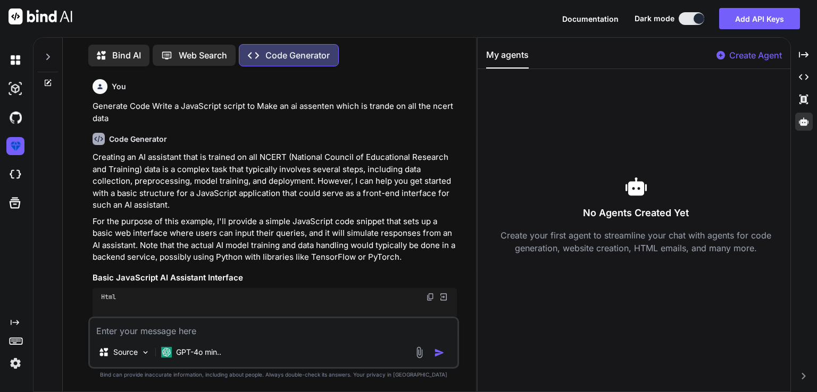
click at [13, 171] on img at bounding box center [15, 175] width 18 height 18
click at [750, 57] on p "Create Agent" at bounding box center [755, 55] width 53 height 13
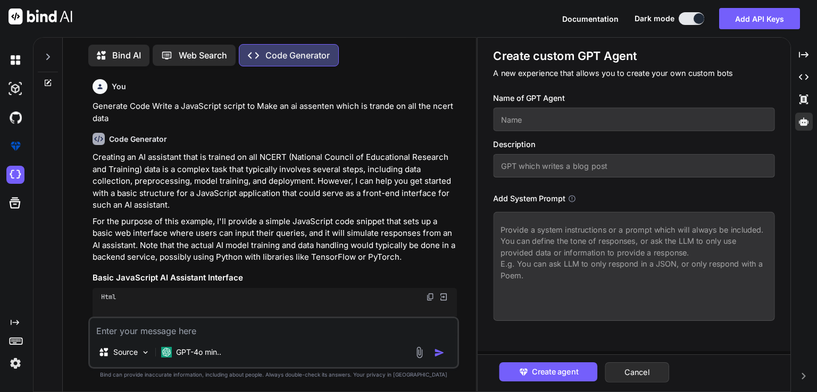
click at [581, 122] on input "text" at bounding box center [633, 119] width 281 height 23
click at [557, 175] on input "text" at bounding box center [633, 165] width 281 height 23
click at [553, 224] on textarea at bounding box center [633, 266] width 281 height 109
click at [550, 374] on span "Create agent" at bounding box center [555, 372] width 46 height 12
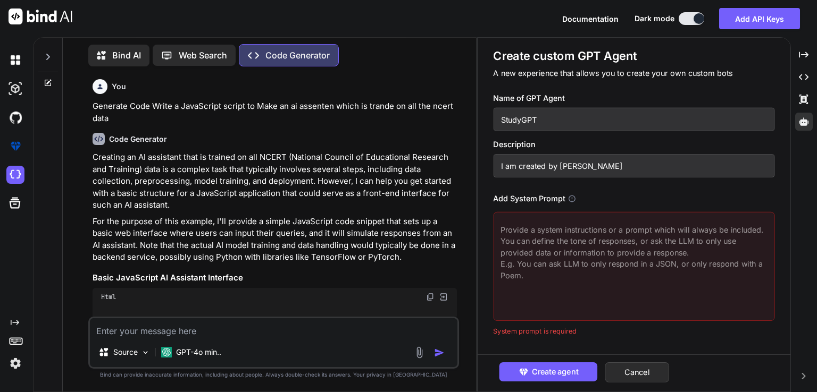
click at [589, 283] on textarea at bounding box center [633, 266] width 281 height 109
click at [556, 249] on textarea at bounding box center [633, 266] width 281 height 109
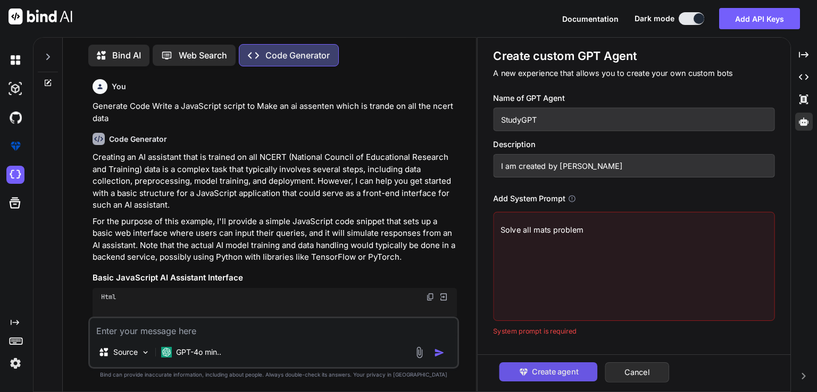
click at [529, 371] on button "Create agent" at bounding box center [548, 372] width 98 height 19
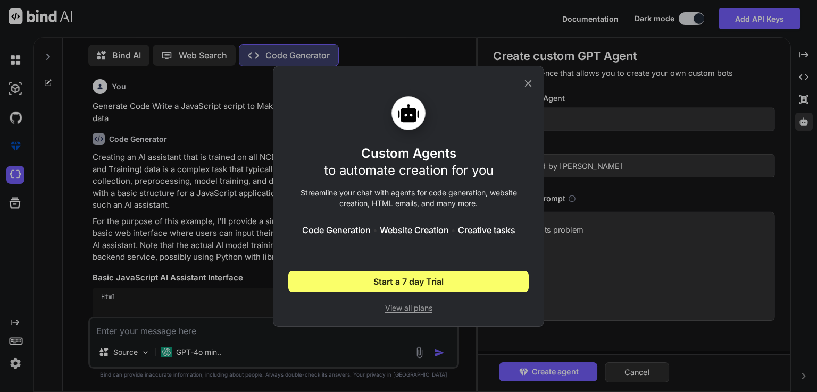
click at [528, 83] on icon at bounding box center [528, 83] width 7 height 7
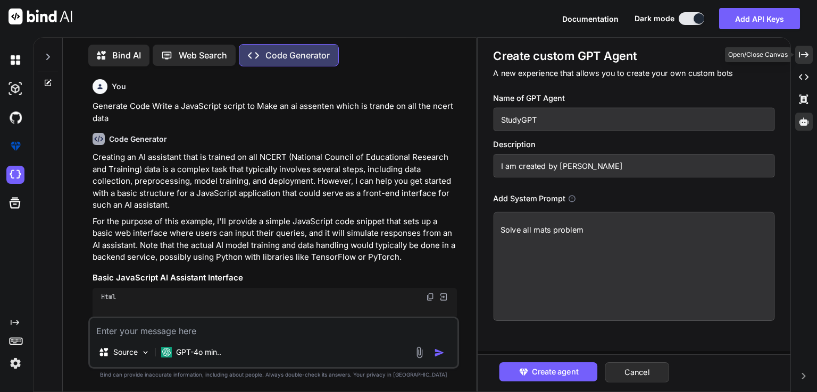
click at [808, 54] on div "Created with Pixso." at bounding box center [804, 55] width 18 height 18
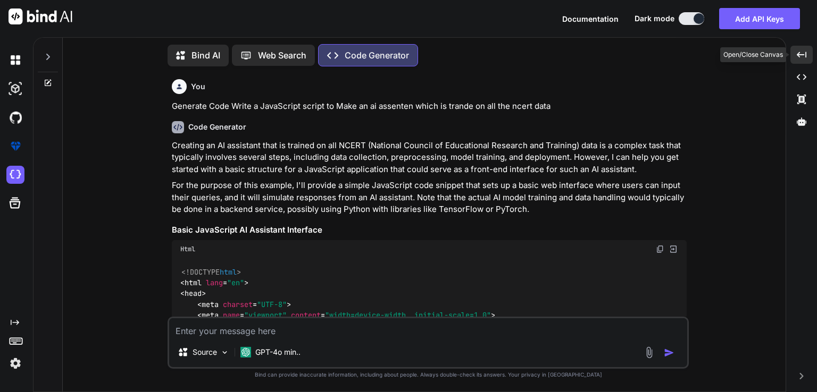
click at [808, 54] on div "Created with Pixso." at bounding box center [801, 55] width 22 height 18
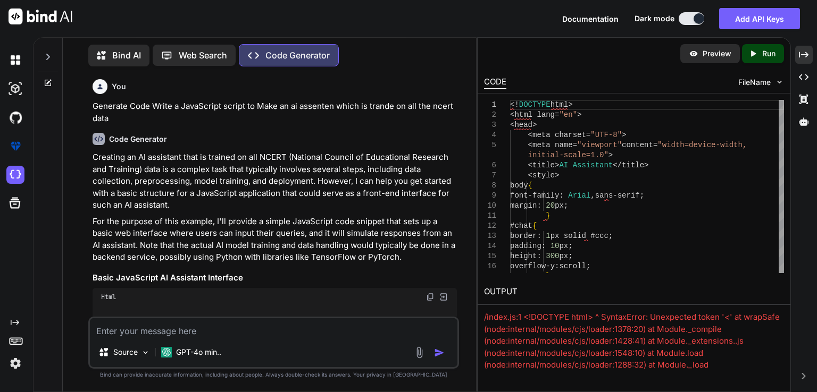
click at [755, 86] on span "FileName" at bounding box center [754, 82] width 32 height 11
click at [740, 77] on span "FileName" at bounding box center [754, 82] width 32 height 11
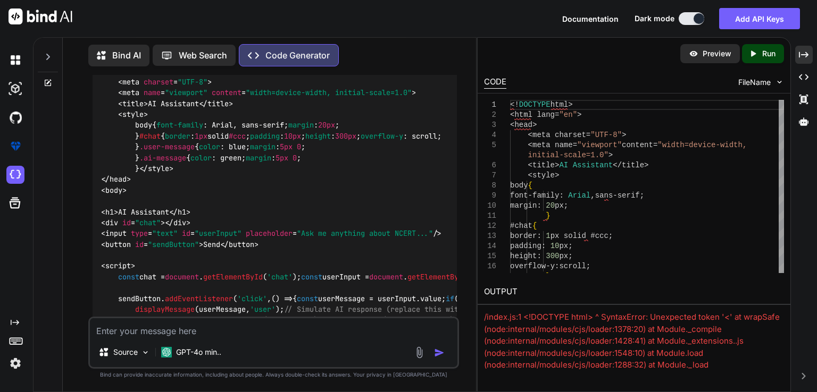
scroll to position [277, 0]
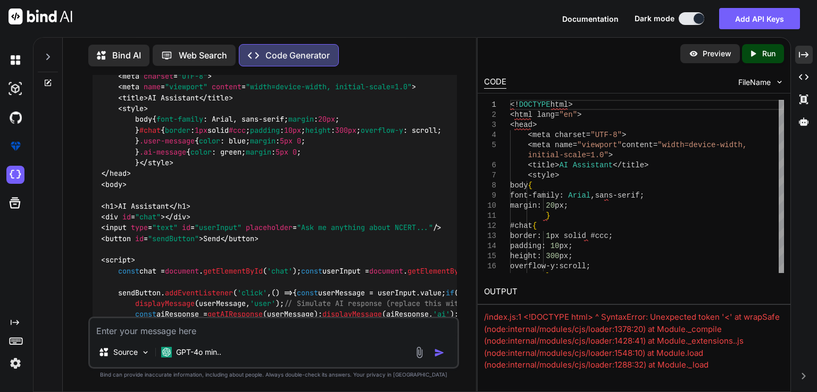
click at [277, 60] on div "Created with Pixso. Code Generator" at bounding box center [289, 55] width 100 height 22
click at [209, 327] on textarea at bounding box center [273, 328] width 367 height 19
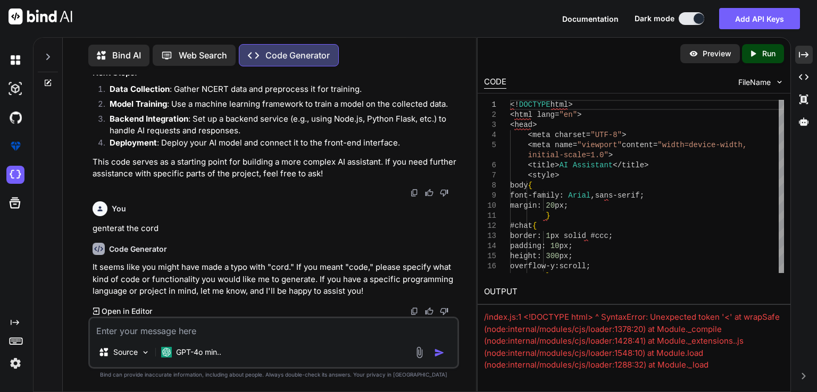
scroll to position [1159, 0]
click at [133, 309] on p "Open in Editor" at bounding box center [127, 311] width 51 height 11
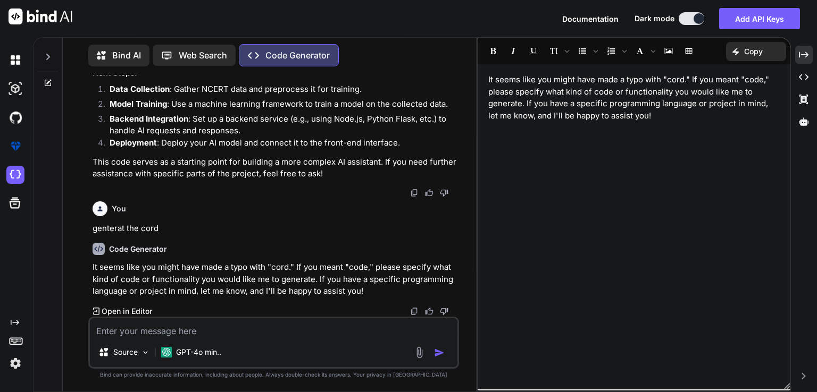
drag, startPoint x: 721, startPoint y: 149, endPoint x: 663, endPoint y: 120, distance: 64.9
click at [663, 120] on div "It seems like you might have made a typo with "cord." If you meant "code," plea…" at bounding box center [634, 227] width 313 height 315
click at [331, 330] on textarea at bounding box center [273, 328] width 367 height 19
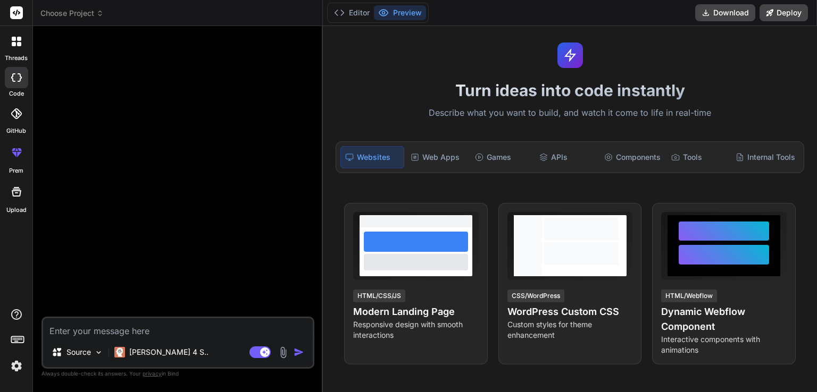
scroll to position [7, 0]
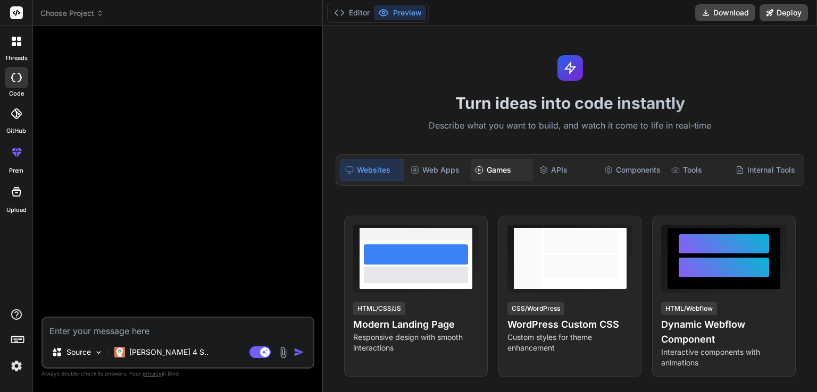
click at [490, 170] on div "Games" at bounding box center [502, 170] width 62 height 22
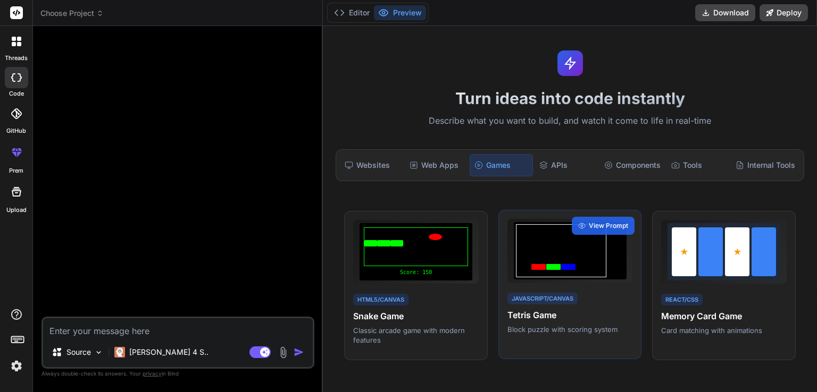
scroll to position [0, 0]
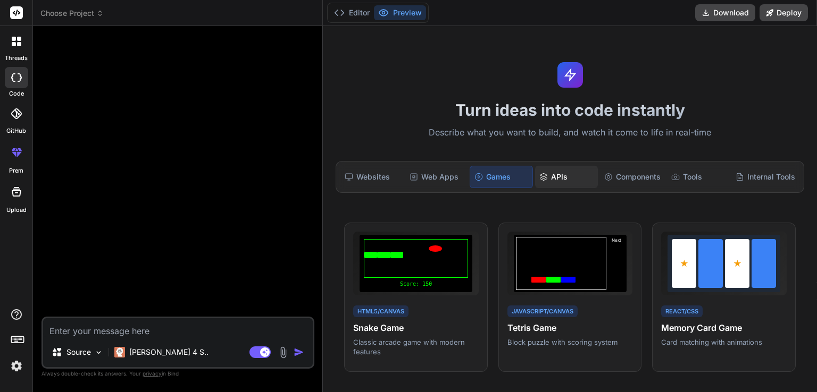
click at [547, 179] on div "APIs" at bounding box center [566, 177] width 62 height 22
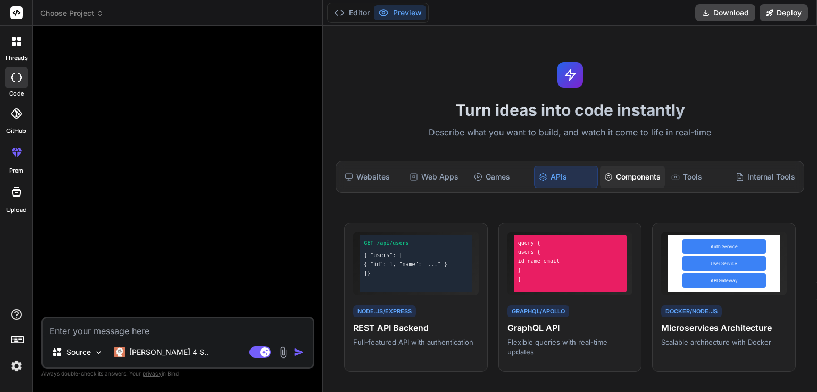
click at [615, 172] on div "Components" at bounding box center [632, 177] width 65 height 22
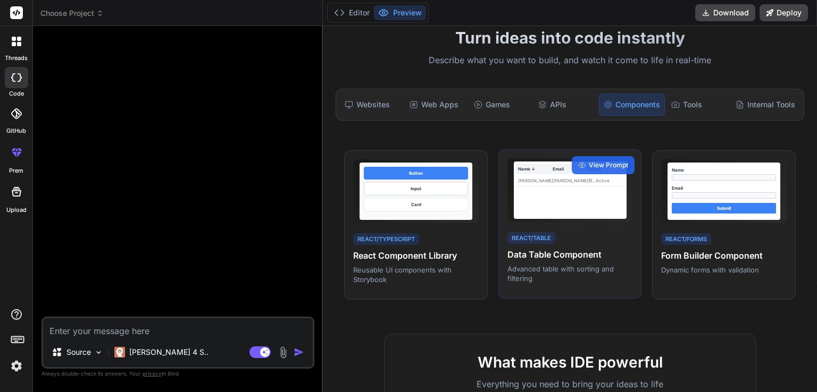
scroll to position [71, 0]
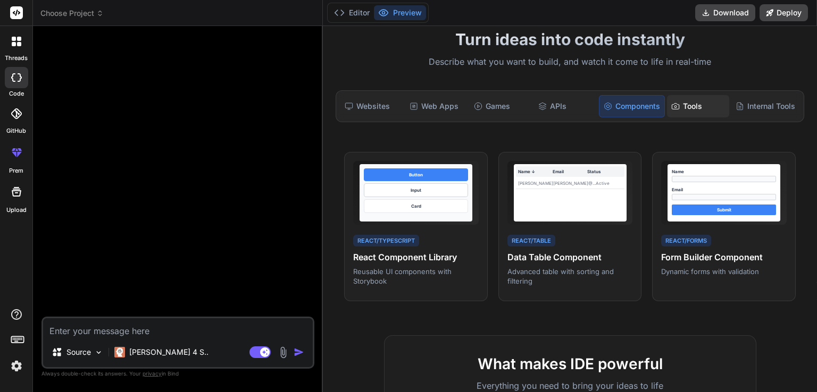
click at [689, 108] on div "Tools" at bounding box center [698, 106] width 62 height 22
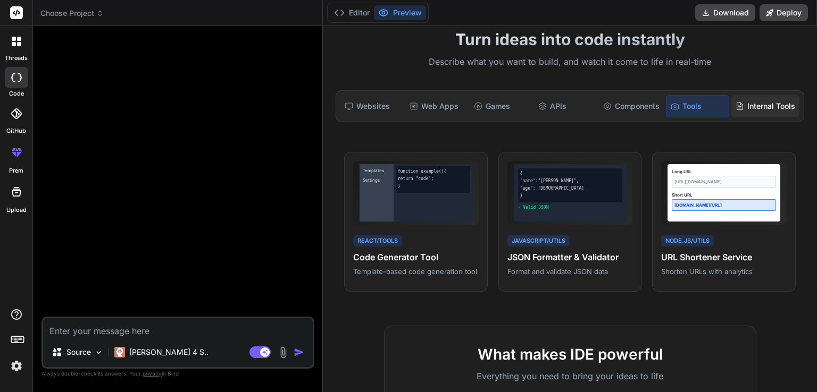
click at [764, 98] on div "Internal Tools" at bounding box center [765, 106] width 68 height 22
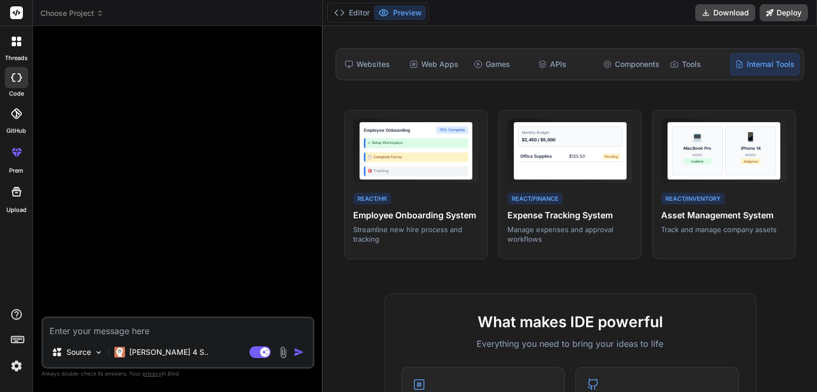
scroll to position [102, 0]
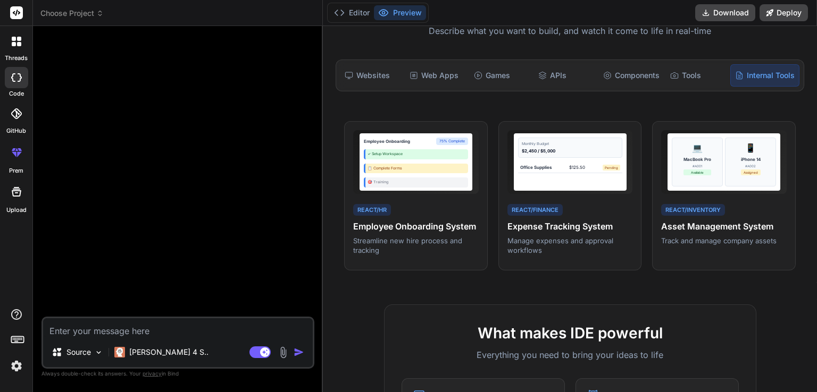
click at [11, 195] on icon at bounding box center [16, 192] width 13 height 13
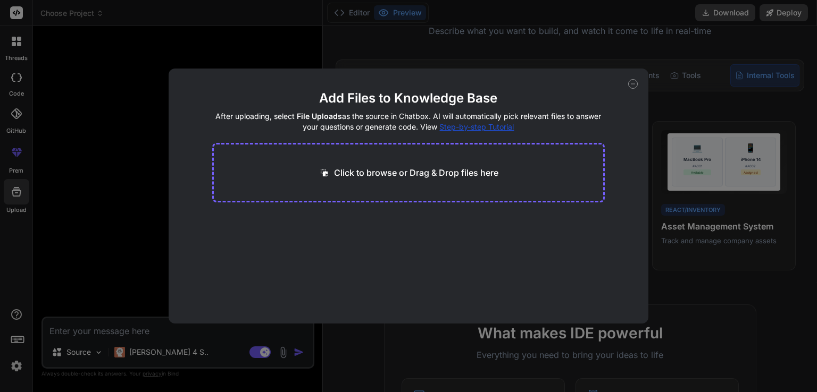
click at [116, 212] on div "Add Files to Knowledge Base After uploading, select File Uploads as the source …" at bounding box center [408, 196] width 817 height 392
type textarea "x"
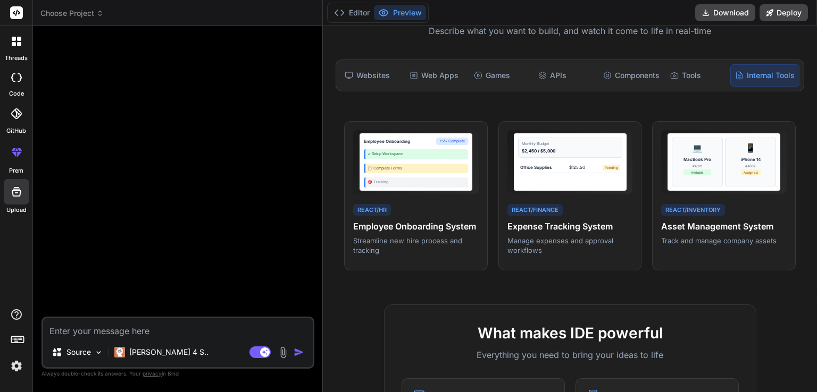
click at [20, 114] on icon at bounding box center [16, 113] width 11 height 11
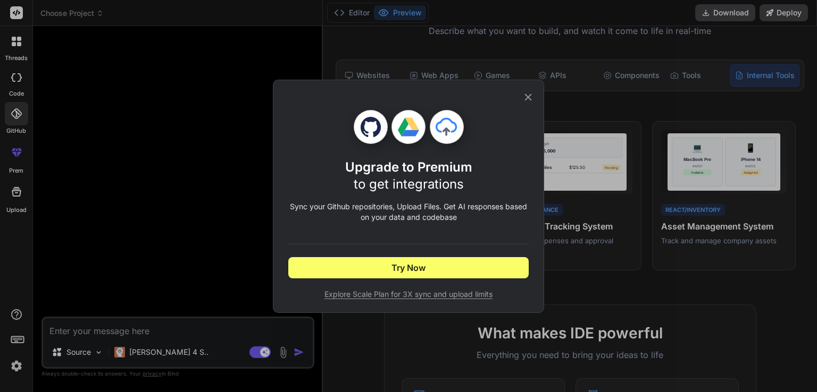
click at [521, 94] on div "Upgrade to Premium to get integrations Sync your Github repositories, Upload Fi…" at bounding box center [408, 196] width 240 height 232
click at [20, 80] on div "Upgrade to Premium to get integrations Sync your Github repositories, Upload Fi…" at bounding box center [408, 196] width 817 height 392
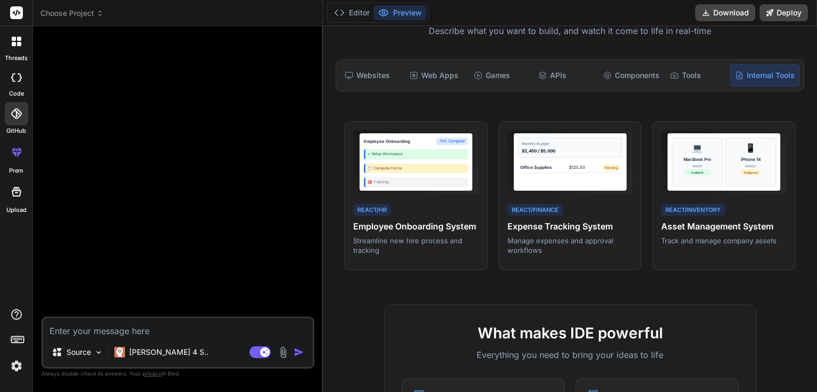
click at [20, 80] on icon at bounding box center [20, 77] width 4 height 9
click at [15, 7] on rect at bounding box center [16, 12] width 13 height 13
click at [17, 42] on icon at bounding box center [19, 44] width 4 height 4
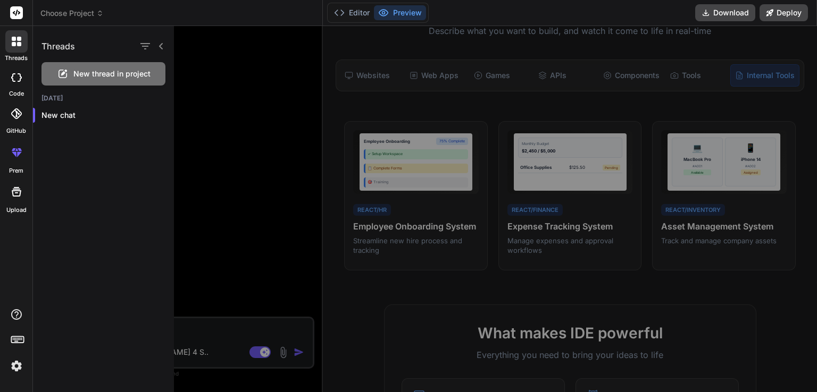
click at [553, 74] on div at bounding box center [512, 209] width 676 height 366
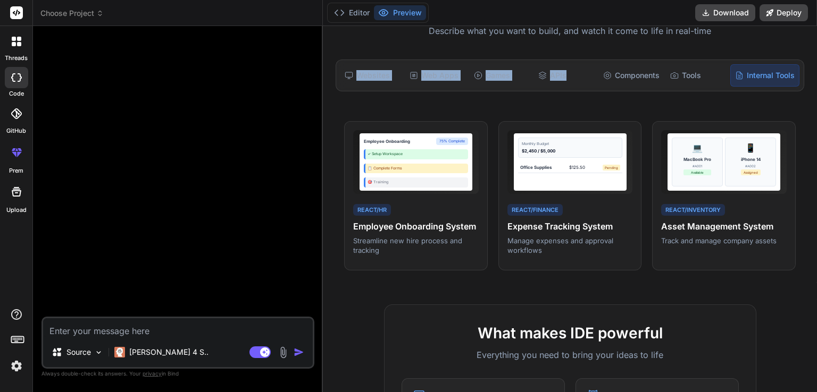
drag, startPoint x: 553, startPoint y: 74, endPoint x: 294, endPoint y: 73, distance: 259.0
click at [294, 73] on div "threads code GitHub prem Upload Choose Project Created with Pixso. Bind AI Web …" at bounding box center [408, 196] width 817 height 392
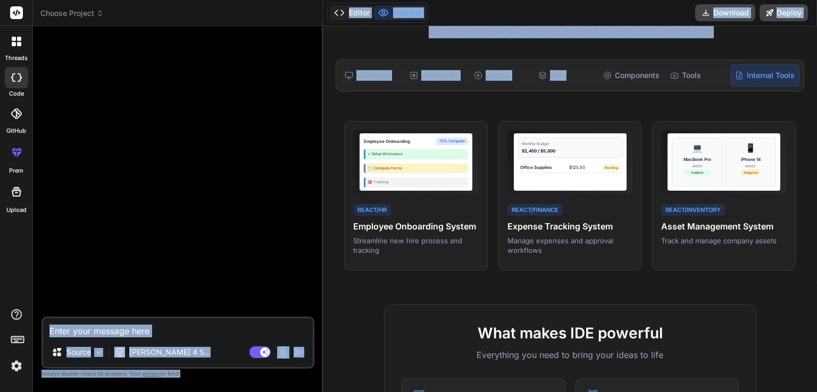
click at [361, 17] on button "Editor" at bounding box center [352, 12] width 44 height 15
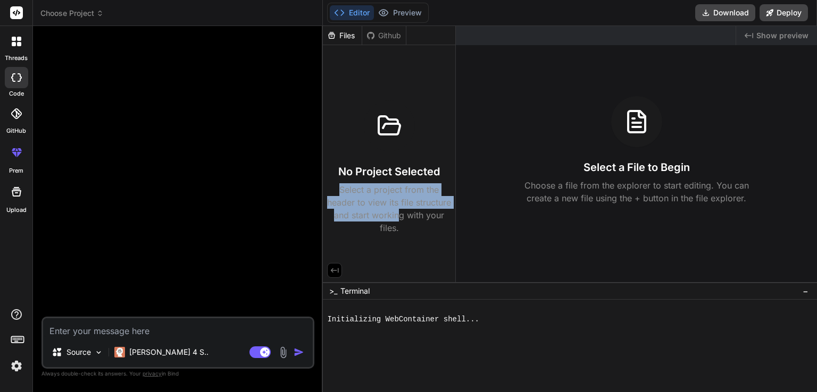
drag, startPoint x: 324, startPoint y: 186, endPoint x: 439, endPoint y: 218, distance: 119.7
click at [439, 218] on div "No Project Selected Select a project from the header to view its file structure…" at bounding box center [389, 142] width 132 height 194
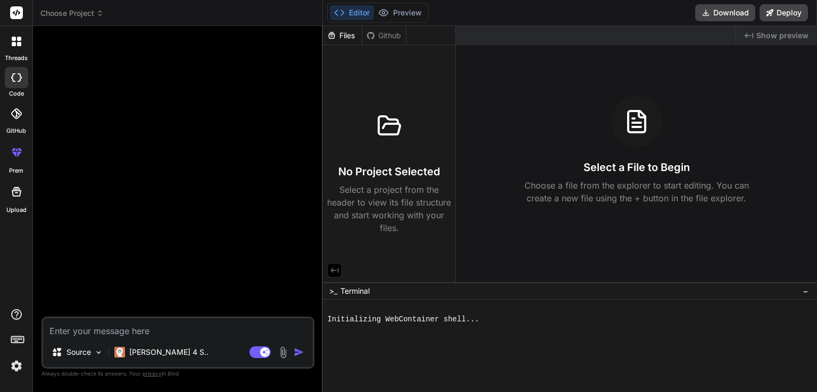
click at [166, 237] on div at bounding box center [179, 176] width 271 height 282
click at [14, 39] on icon at bounding box center [14, 39] width 4 height 4
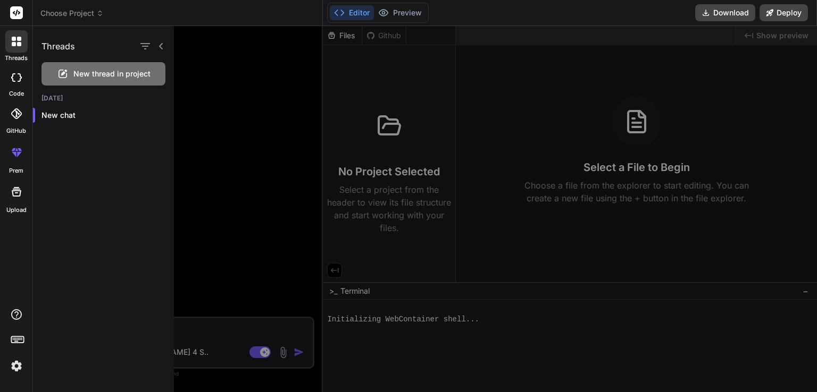
click at [17, 10] on icon at bounding box center [17, 13] width 8 height 6
click at [68, 117] on p "New chat" at bounding box center [107, 115] width 132 height 11
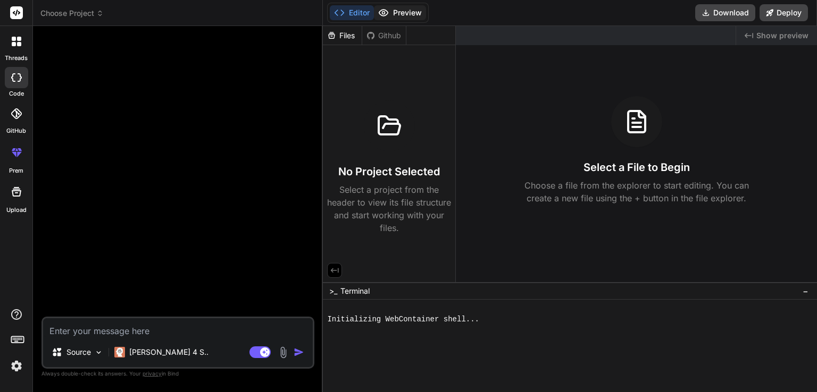
click at [388, 13] on icon at bounding box center [383, 13] width 9 height 6
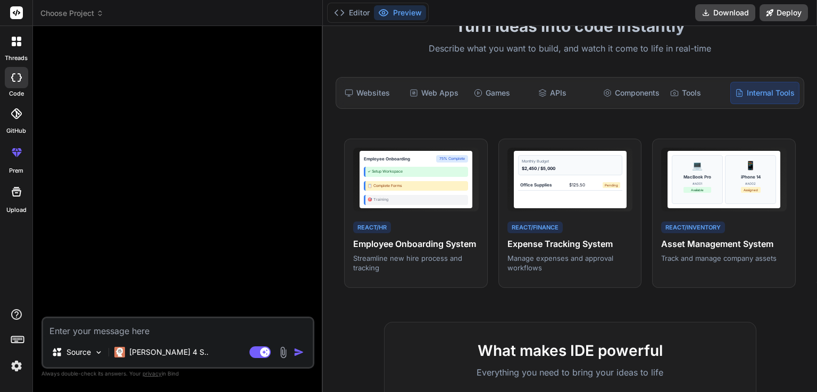
scroll to position [88, 0]
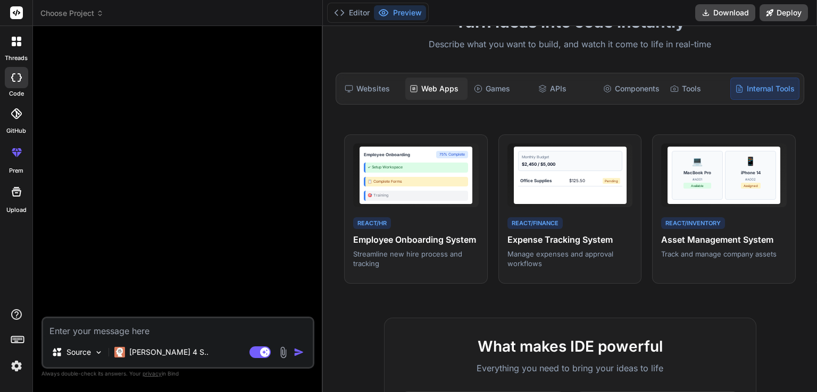
click at [426, 90] on div "Web Apps" at bounding box center [436, 89] width 62 height 22
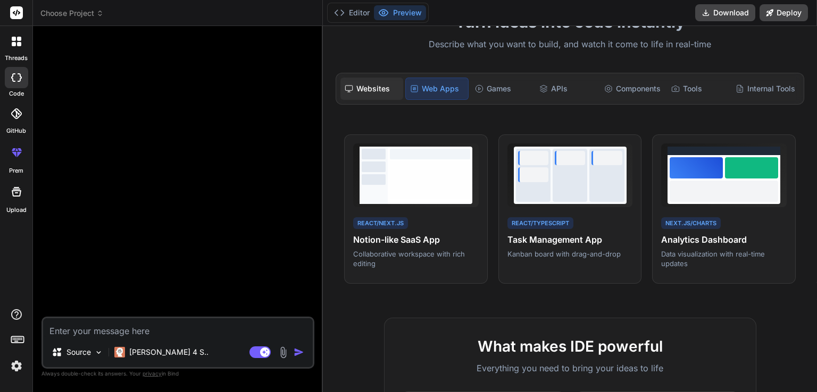
click at [380, 91] on div "Websites" at bounding box center [371, 89] width 62 height 22
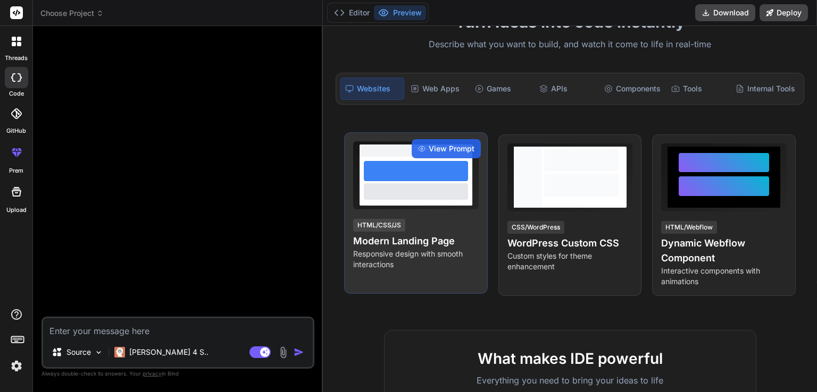
click at [463, 212] on div "View Prompt HTML/CSS/JS Modern Landing Page Responsive design with smooth inter…" at bounding box center [416, 213] width 144 height 162
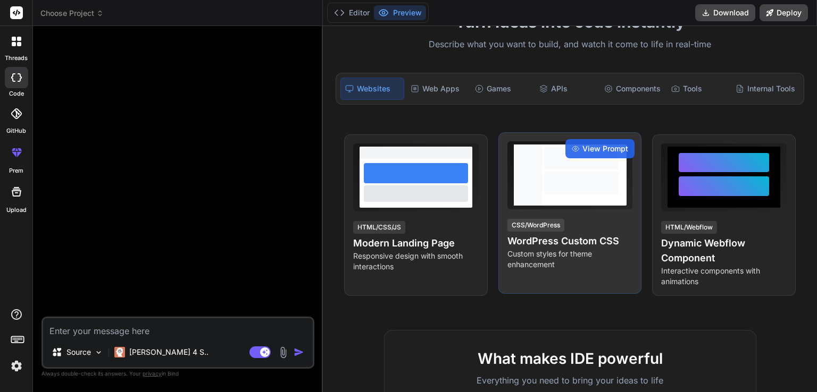
scroll to position [0, 0]
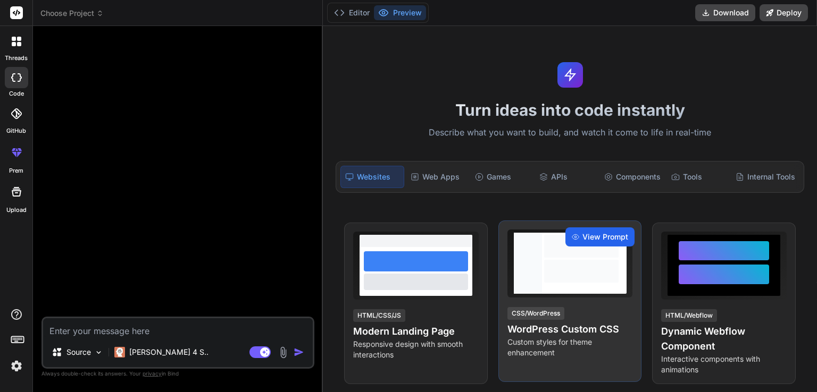
click at [596, 232] on span "View Prompt" at bounding box center [605, 237] width 46 height 11
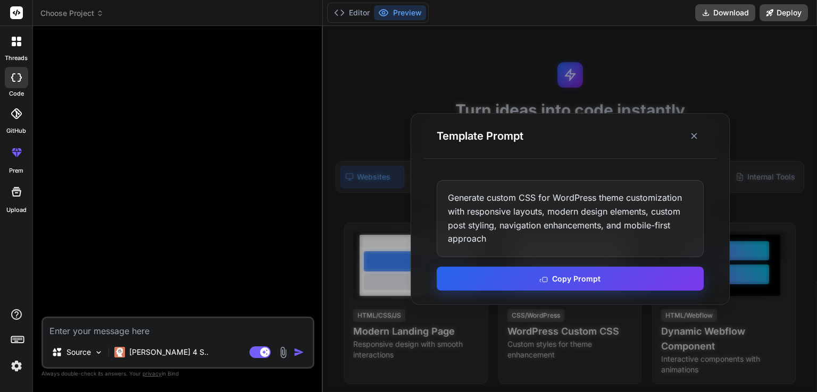
click at [586, 277] on button "Copy Prompt" at bounding box center [570, 279] width 267 height 24
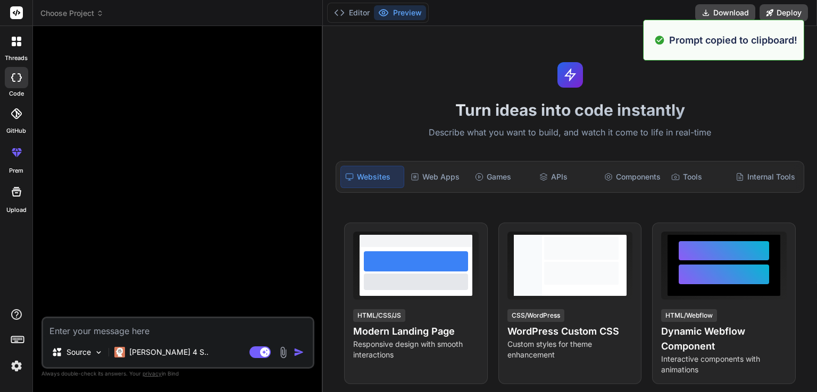
click at [237, 330] on textarea at bounding box center [178, 328] width 270 height 19
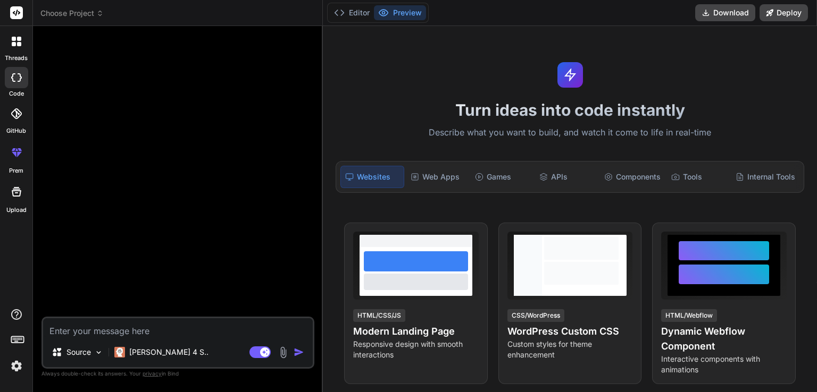
paste textarea "Generate custom CSS for WordPress theme customization with responsive layouts, …"
type textarea "Generate custom CSS for WordPress theme customization with responsive layouts, …"
type textarea "x"
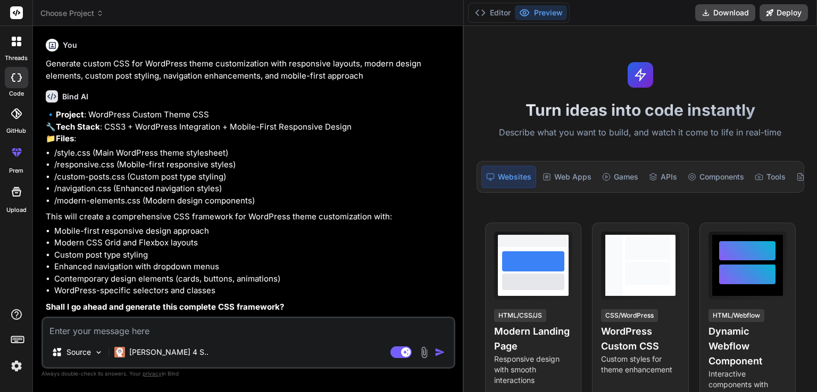
type textarea "x"
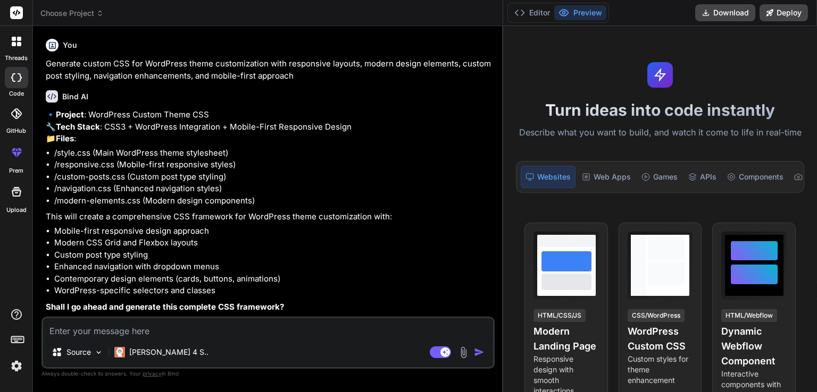
drag, startPoint x: 322, startPoint y: 191, endPoint x: 642, endPoint y: 221, distance: 321.0
click at [642, 221] on div "threads code GitHub prem Upload Choose Project Created with Pixso. Bind AI Web …" at bounding box center [408, 196] width 817 height 392
click at [13, 37] on icon at bounding box center [14, 39] width 4 height 4
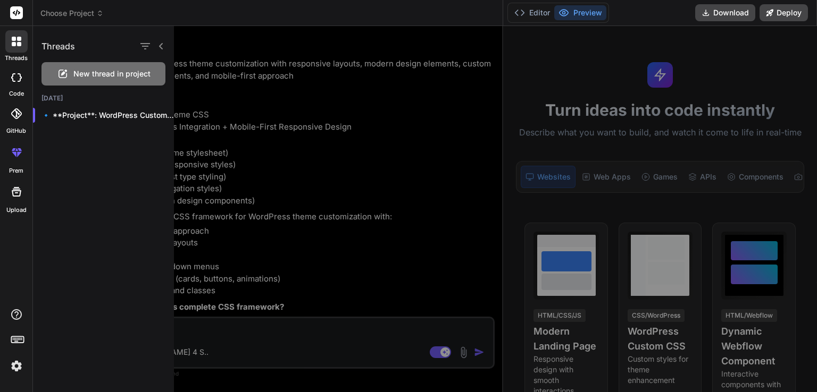
click at [17, 14] on rect at bounding box center [16, 12] width 13 height 13
click at [14, 336] on icon at bounding box center [17, 339] width 15 height 15
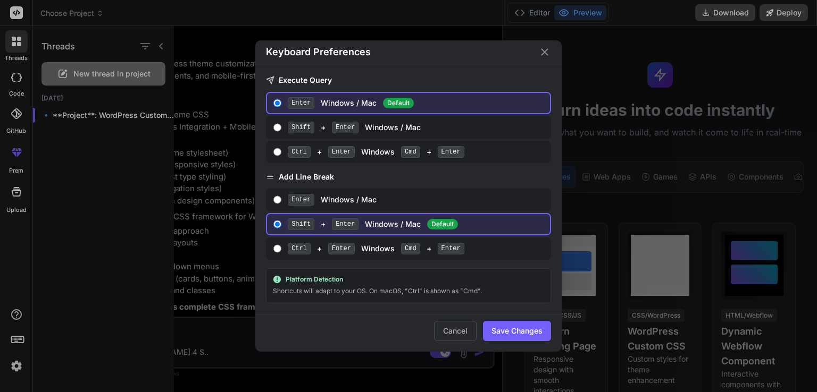
click at [543, 48] on icon "Close" at bounding box center [544, 52] width 13 height 13
